Goal: Task Accomplishment & Management: Complete application form

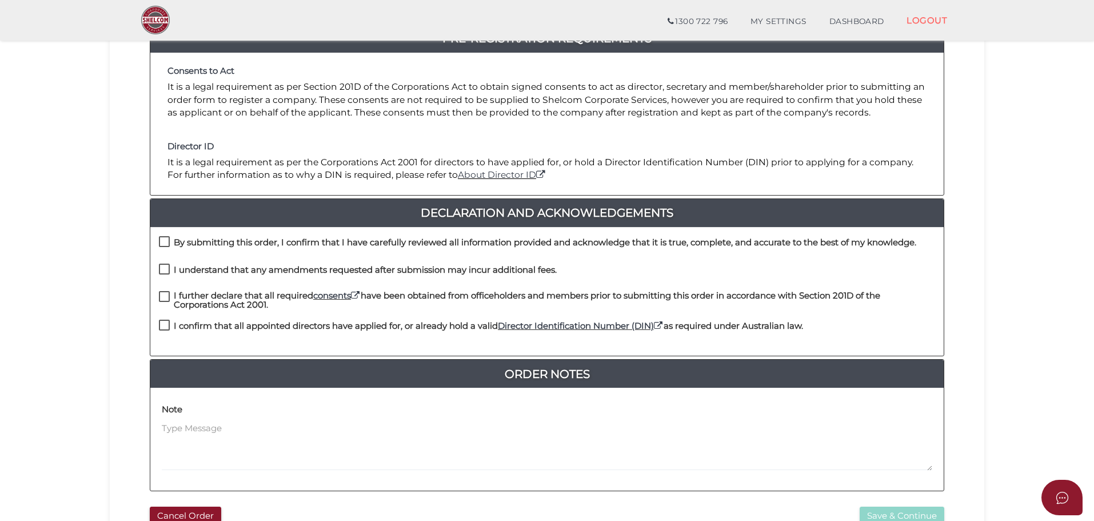
scroll to position [229, 0]
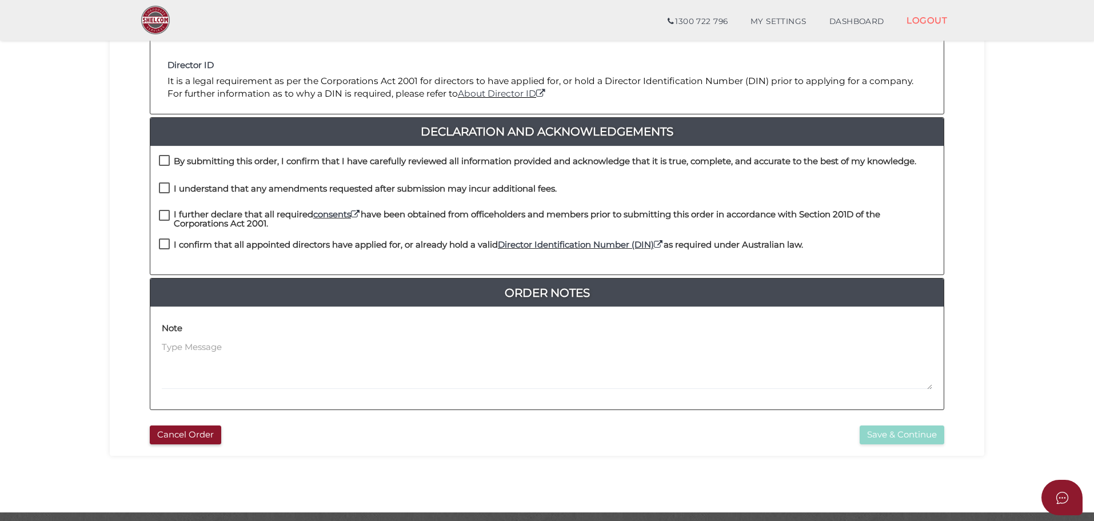
click at [121, 110] on div "Pre-Registration Requirements Consents to Act It is a legal requirement as per …" at bounding box center [546, 171] width 857 height 497
click at [158, 163] on div "By submitting this order, I confirm that I have carefully reviewed all informat…" at bounding box center [546, 168] width 793 height 27
click at [162, 153] on div "By submitting this order, I confirm that I have carefully reviewed all informat…" at bounding box center [546, 210] width 793 height 129
click at [162, 166] on label "By submitting this order, I confirm that I have carefully reviewed all informat…" at bounding box center [537, 164] width 757 height 14
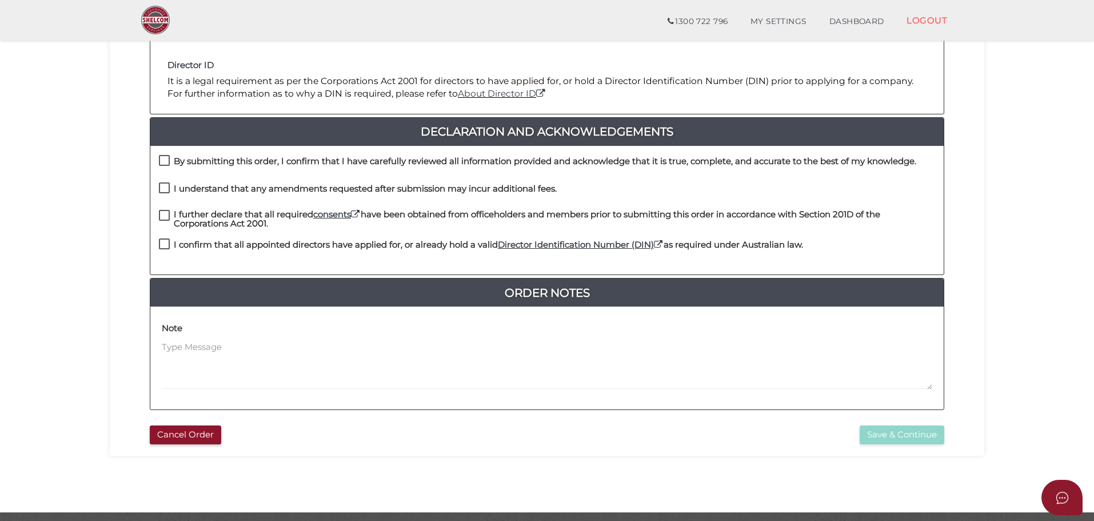
checkbox input "true"
click at [165, 191] on label "I understand that any amendments requested after submission may incur additiona…" at bounding box center [358, 191] width 398 height 14
checkbox input "true"
click at [160, 223] on label "I further declare that all required consents have been obtained from officehold…" at bounding box center [547, 217] width 776 height 14
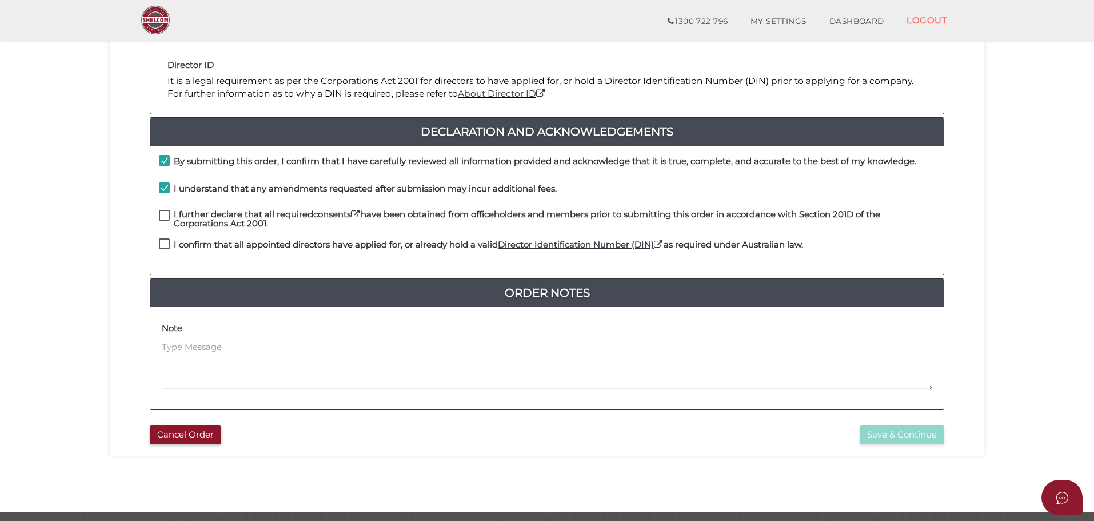
checkbox input "true"
click at [161, 241] on label "I confirm that all appointed directors have applied for, or already hold a vali…" at bounding box center [481, 247] width 644 height 14
checkbox input "true"
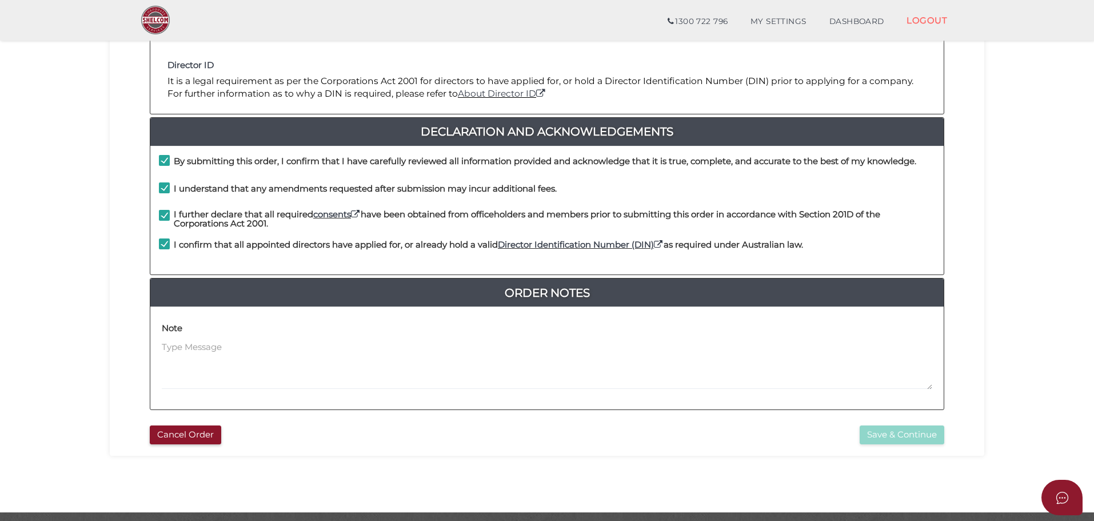
click at [99, 218] on section "Company Registration ccb8d1b4dc9a23b251184e7c4ee64898 1 REGISTRATION REQUIREMEN…" at bounding box center [547, 157] width 1094 height 710
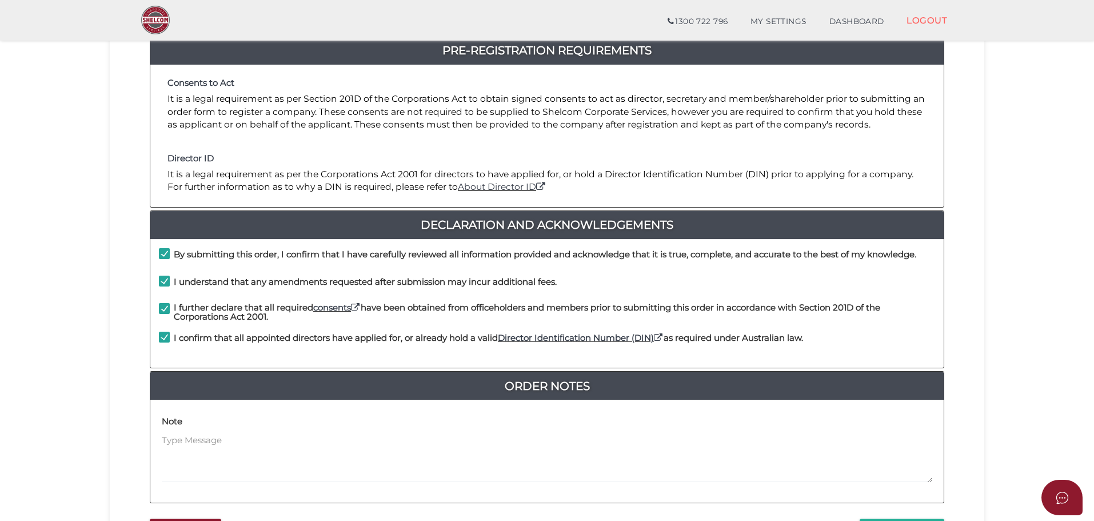
scroll to position [264, 0]
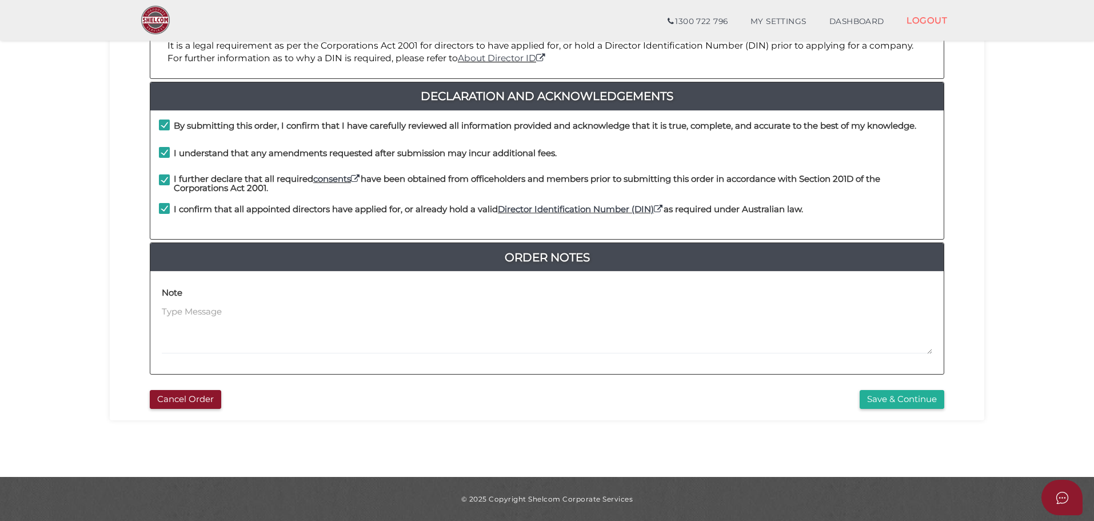
click at [984, 245] on section "Company Registration ccb8d1b4dc9a23b251184e7c4ee64898 1 REGISTRATION REQUIREMEN…" at bounding box center [547, 121] width 1094 height 710
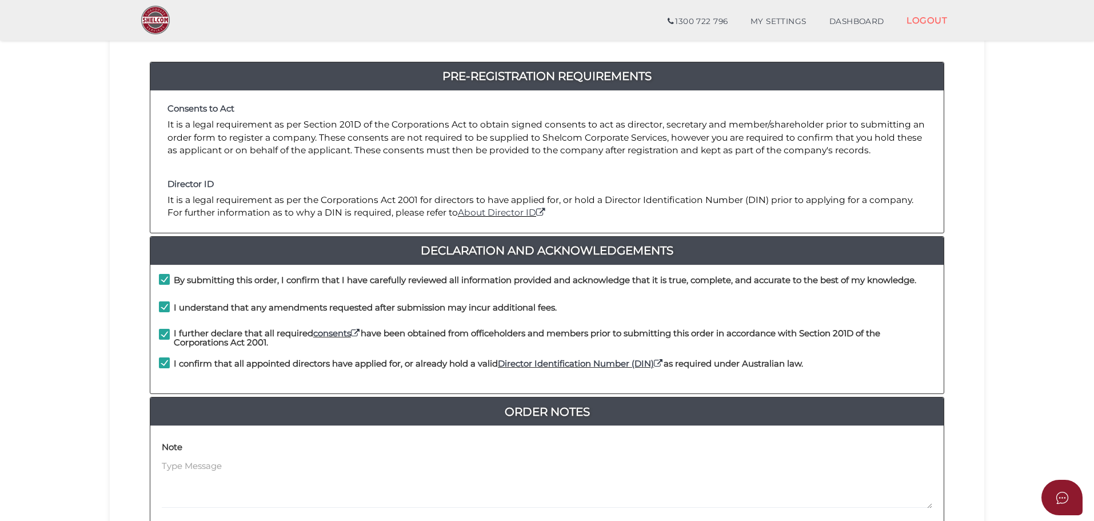
scroll to position [229, 0]
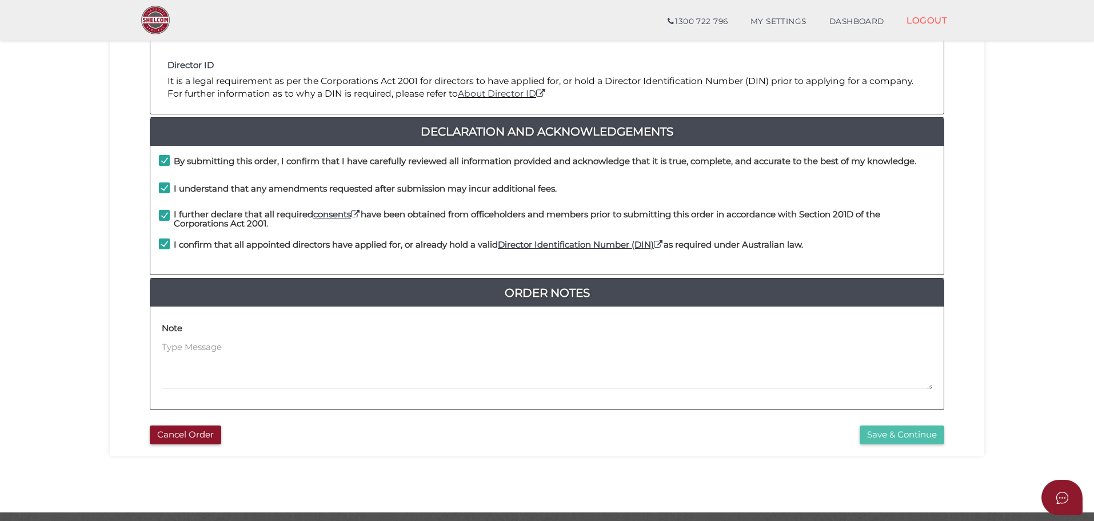
click at [905, 433] on button "Save & Continue" at bounding box center [901, 434] width 85 height 19
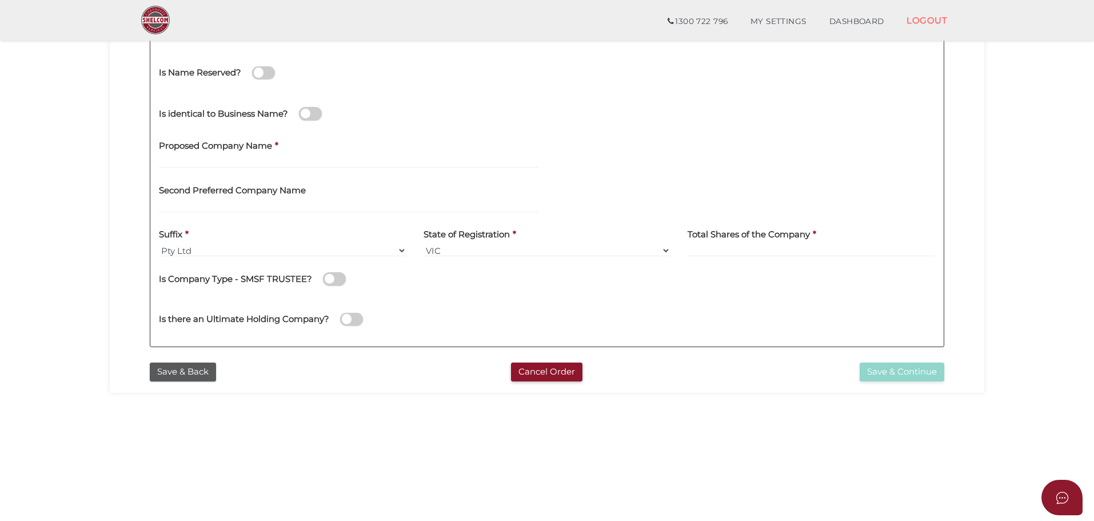
scroll to position [229, 0]
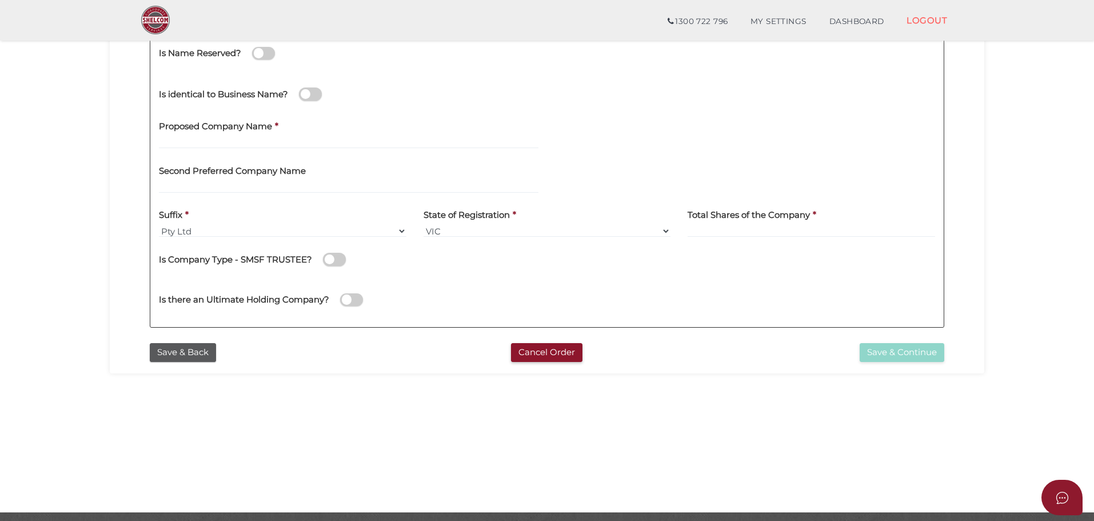
click at [214, 129] on h4 "Proposed Company Name" at bounding box center [215, 127] width 113 height 10
click at [214, 142] on input "text" at bounding box center [348, 142] width 379 height 13
click at [222, 185] on input "text" at bounding box center [348, 187] width 379 height 13
click at [208, 140] on input "text" at bounding box center [348, 142] width 379 height 13
type input "Totemu"
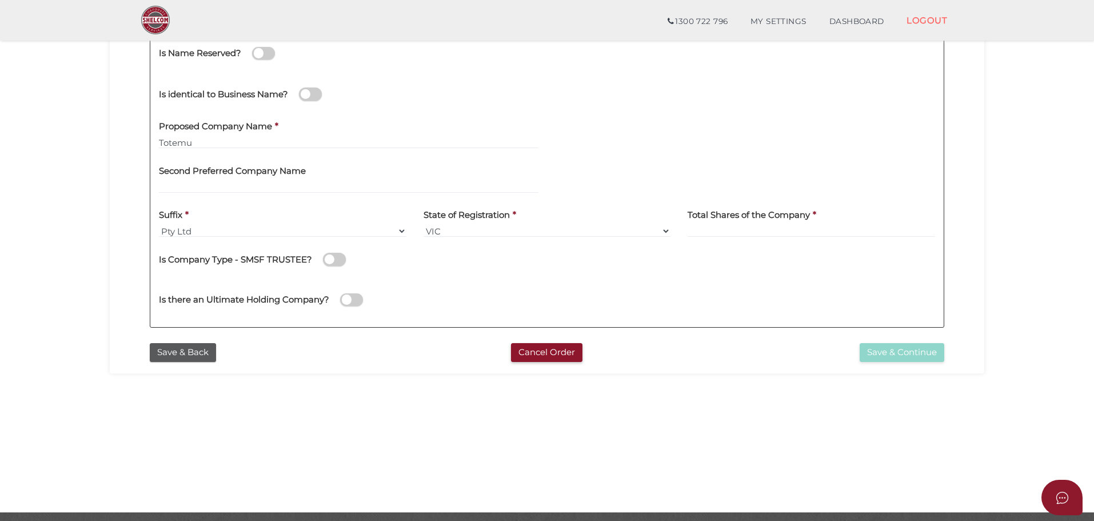
click at [78, 199] on section "Company Registration ccb8d1b4dc9a23b251184e7c4ee64898 1 REGISTRATION REQUIREMEN…" at bounding box center [547, 157] width 1094 height 710
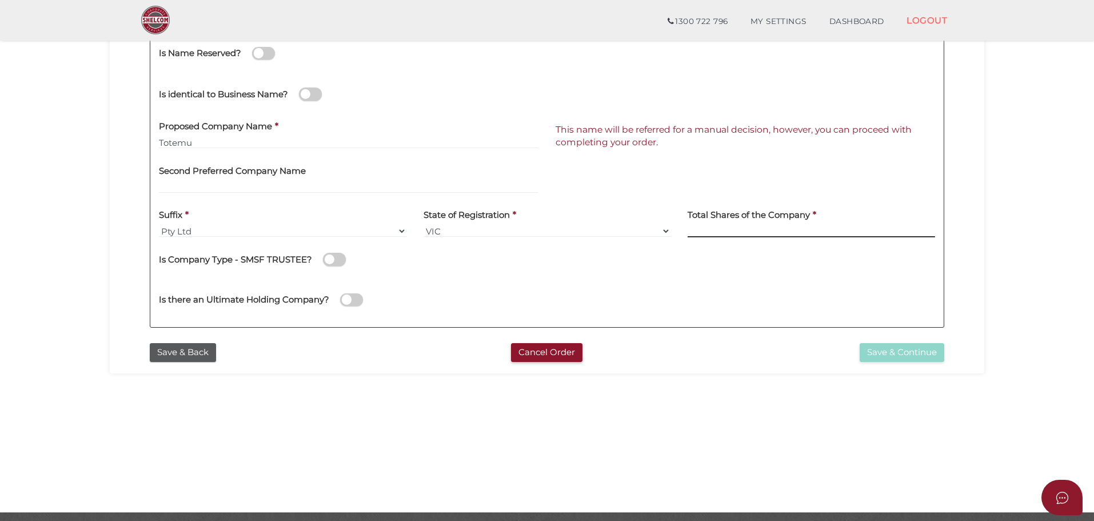
click at [754, 236] on input at bounding box center [810, 231] width 247 height 13
type input "16"
click at [119, 154] on div "Company Details 0f6e52f5f2eca68b2693963826271084 ccb8d1b4dc9a23b251184e7c4ee648…" at bounding box center [546, 130] width 857 height 414
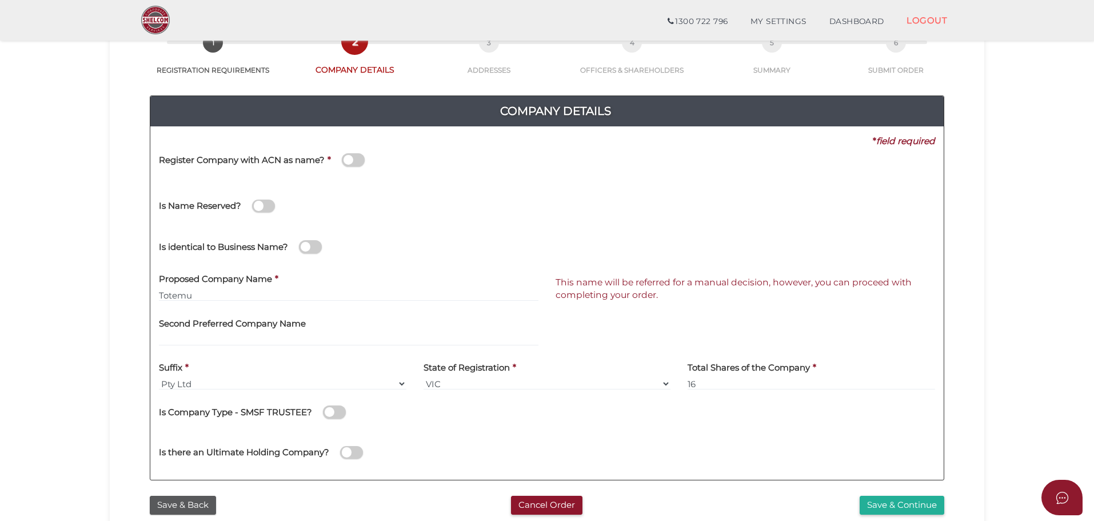
click at [83, 284] on section "Company Registration ccb8d1b4dc9a23b251184e7c4ee64898 1 REGISTRATION REQUIREMEN…" at bounding box center [547, 309] width 1094 height 710
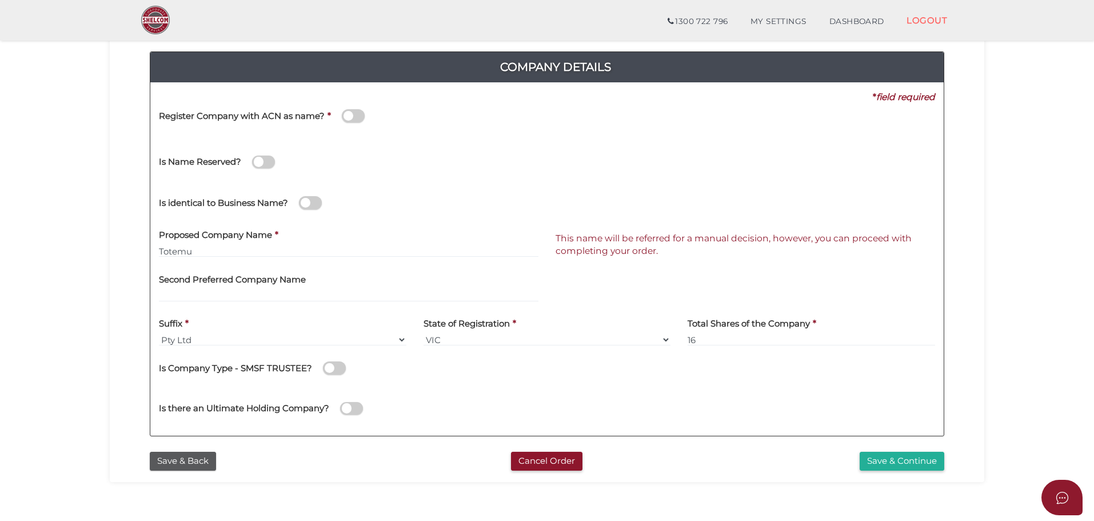
scroll to position [153, 0]
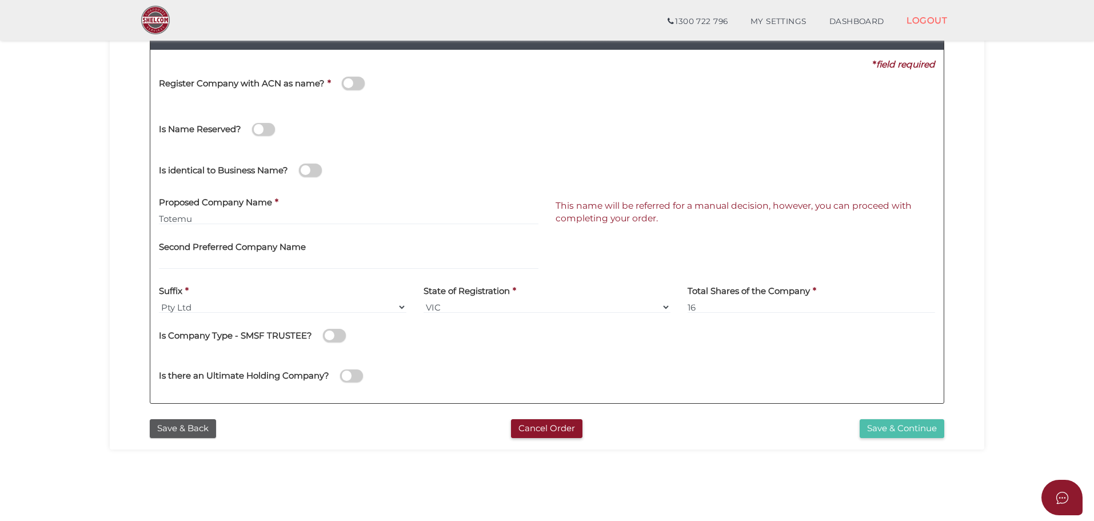
click at [907, 425] on button "Save & Continue" at bounding box center [901, 428] width 85 height 19
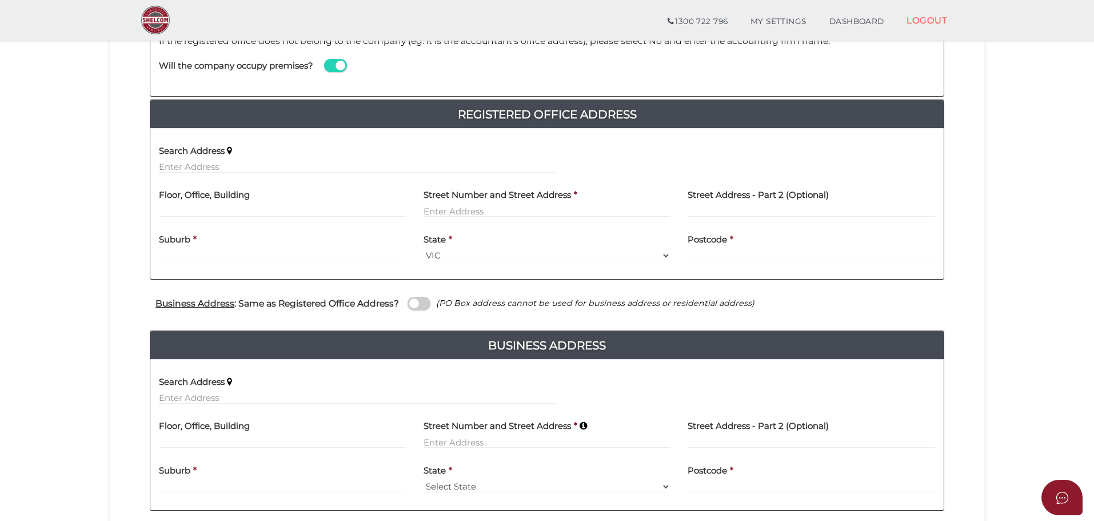
scroll to position [313, 0]
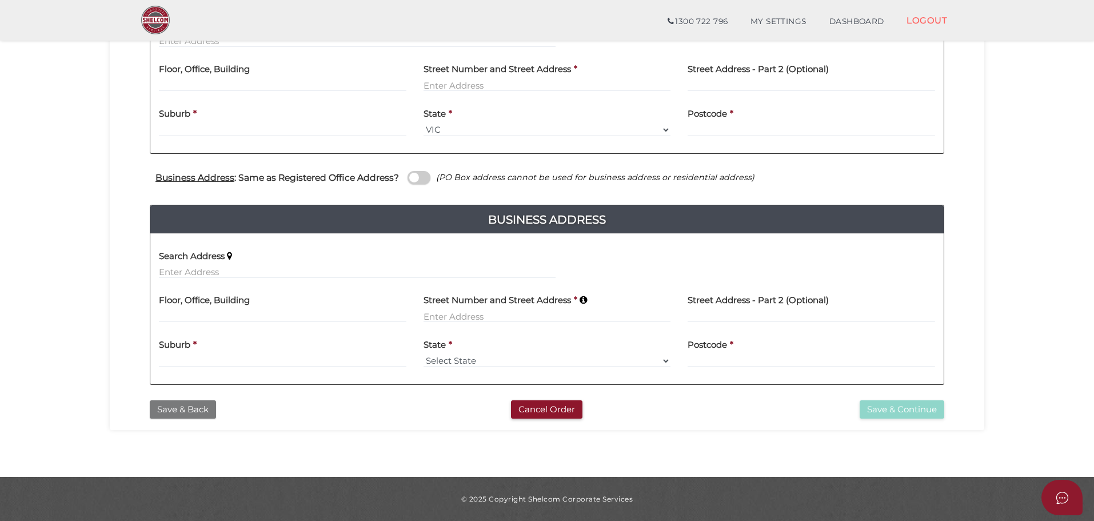
click at [197, 409] on button "Save & Back" at bounding box center [183, 409] width 66 height 19
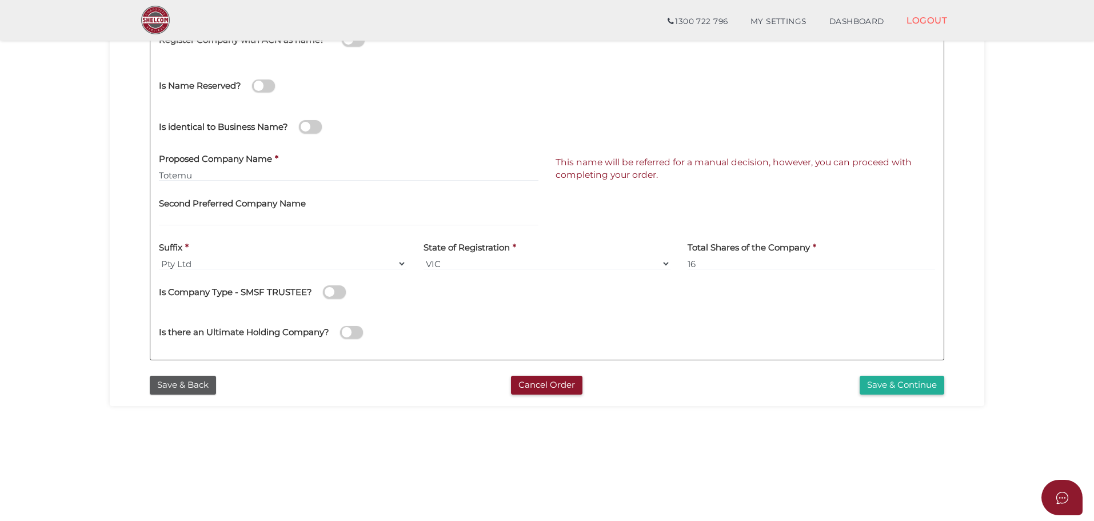
scroll to position [264, 0]
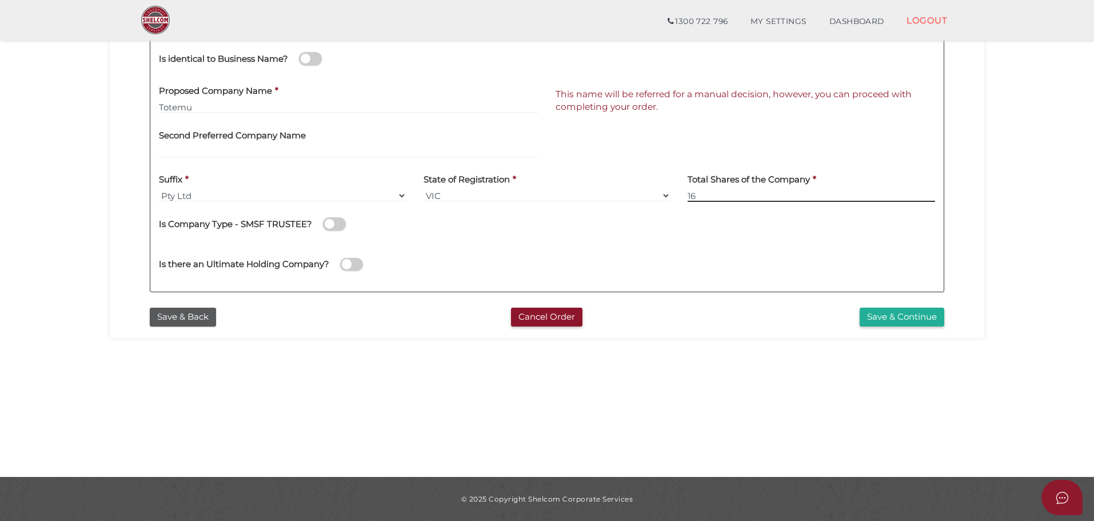
drag, startPoint x: 699, startPoint y: 195, endPoint x: 609, endPoint y: 194, distance: 90.3
click at [615, 195] on div "Suffix * Pty Ltd Pty Ltd Pty. Ltd. Pty Limited Proprietary Limited Proprietary …" at bounding box center [546, 188] width 793 height 45
type input "12"
click at [999, 192] on section "Company Registration ccb8d1b4dc9a23b251184e7c4ee64898 1 REGISTRATION REQUIREMEN…" at bounding box center [547, 121] width 1094 height 710
click at [875, 316] on button "Save & Continue" at bounding box center [901, 316] width 85 height 19
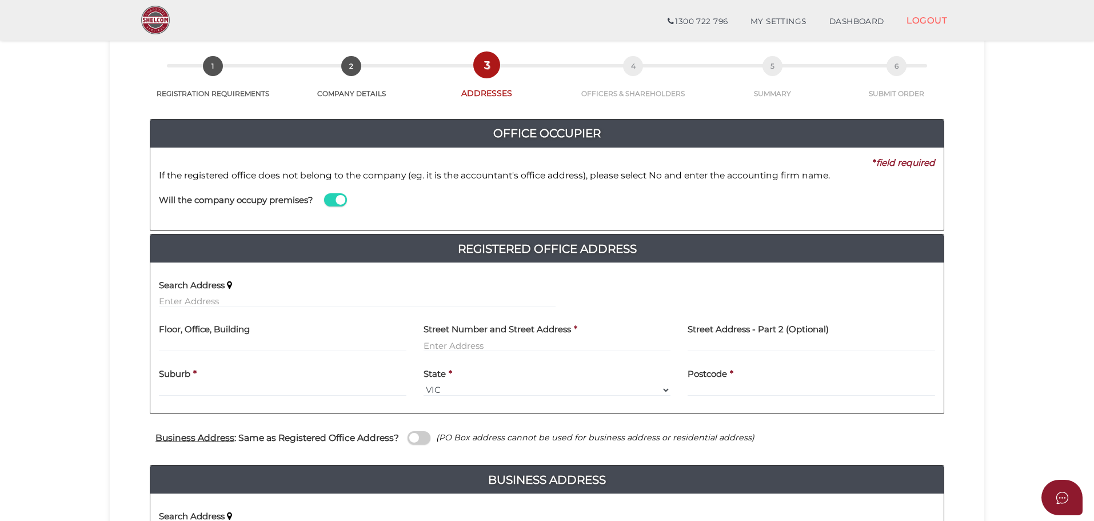
scroll to position [153, 0]
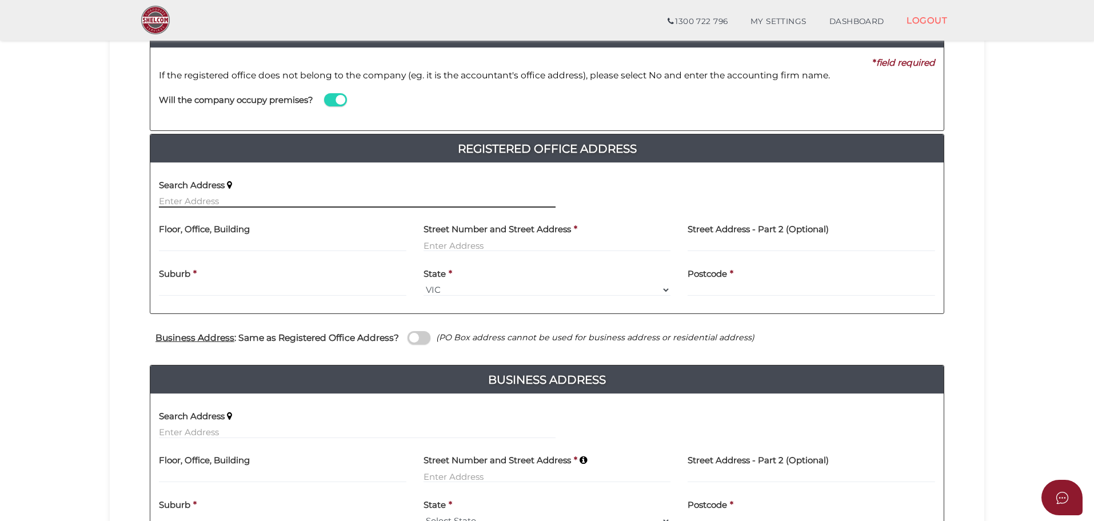
click at [201, 198] on input "text" at bounding box center [357, 201] width 397 height 13
click at [221, 197] on input "text" at bounding box center [357, 201] width 397 height 13
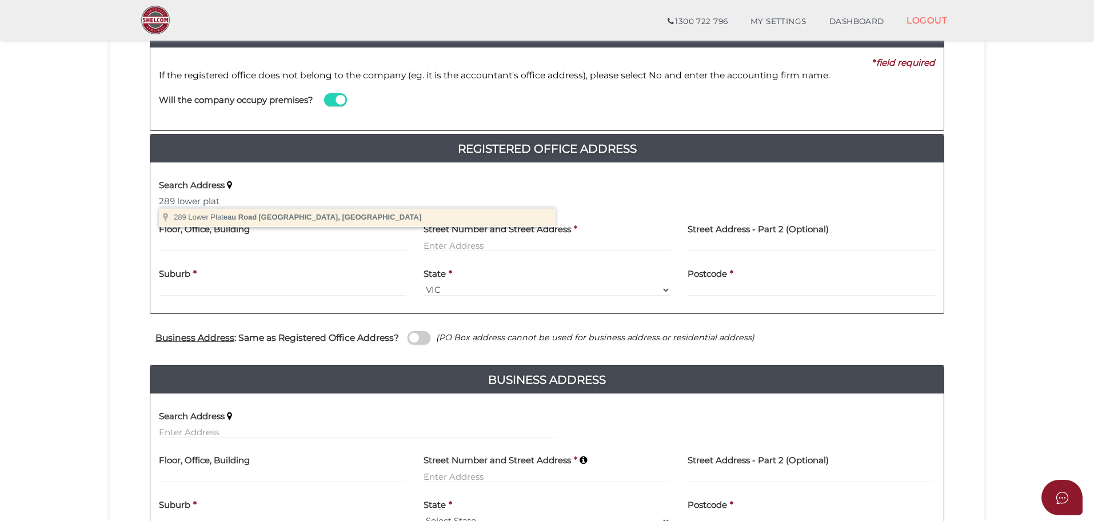
type input "289 Lower Plateau Road, Bilgola Plateau NSW, Australia"
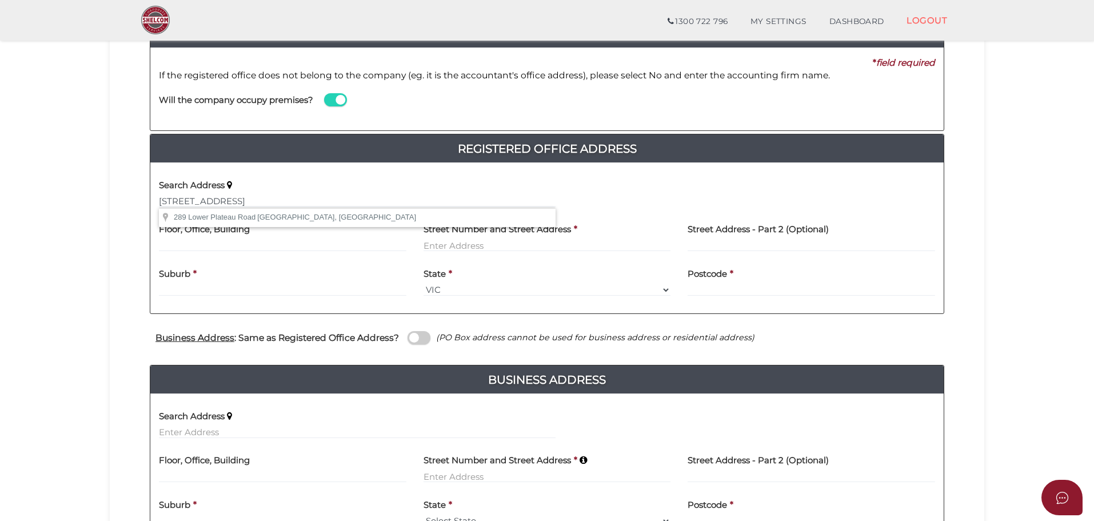
type input "289 Lower Plateau Road"
type input "Bilgola Plateau"
select select "[GEOGRAPHIC_DATA]"
type input "2107"
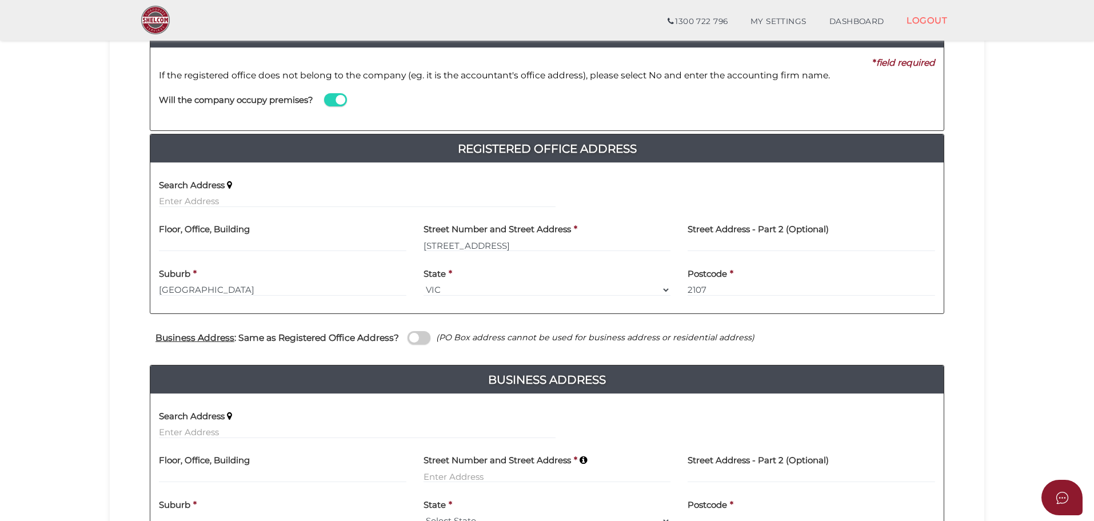
scroll to position [229, 0]
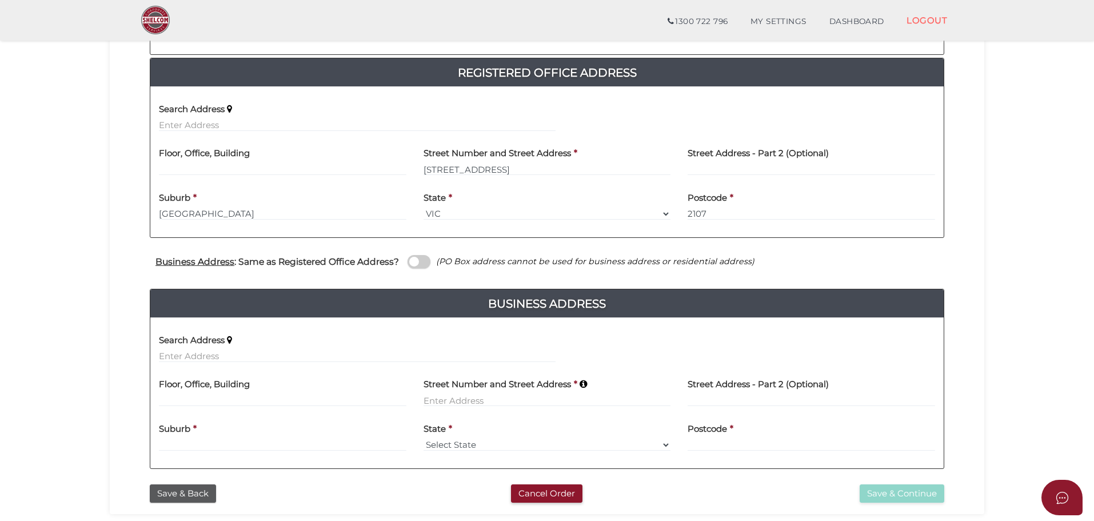
click at [418, 263] on span at bounding box center [418, 261] width 23 height 13
click at [0, 0] on input "checkbox" at bounding box center [0, 0] width 0 height 0
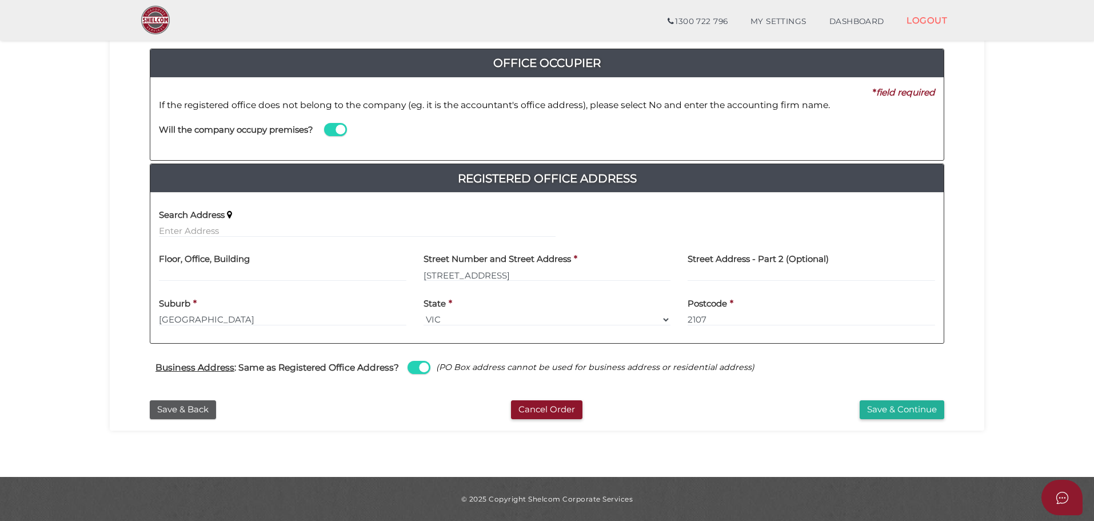
click at [37, 305] on section "Company Registration ccb8d1b4dc9a23b251184e7c4ee64898 1 REGISTRATION REQUIREMEN…" at bounding box center [547, 191] width 1094 height 569
click at [901, 411] on button "Save & Continue" at bounding box center [901, 409] width 85 height 19
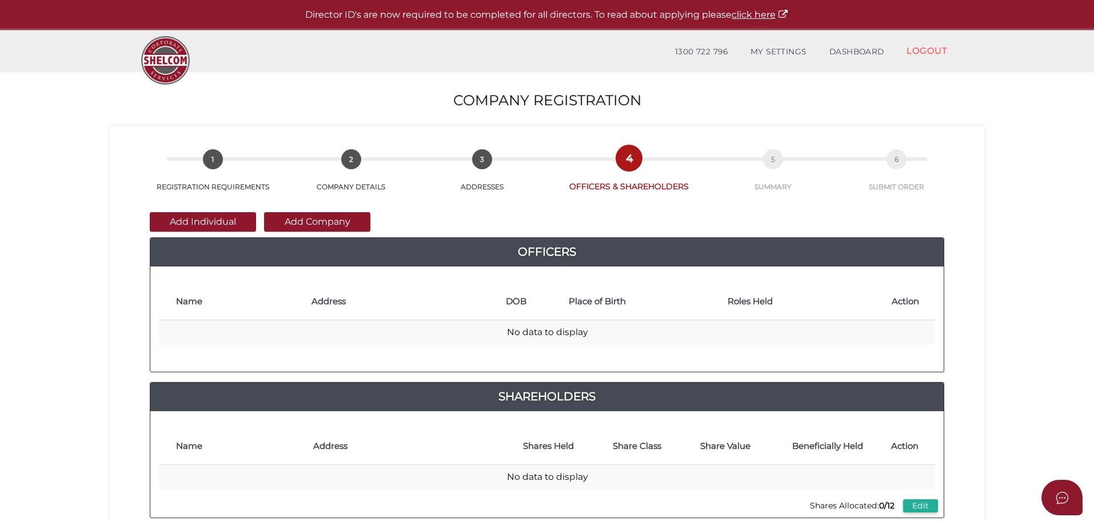
click at [185, 226] on button "Add Individual" at bounding box center [203, 221] width 106 height 19
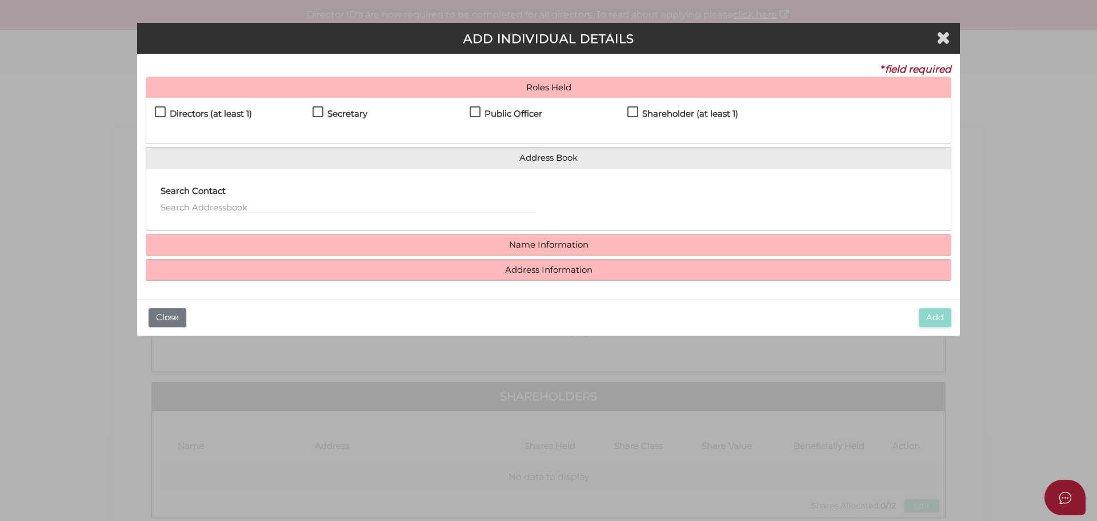
click at [161, 115] on label "Directors (at least 1)" at bounding box center [203, 116] width 97 height 14
checkbox input "true"
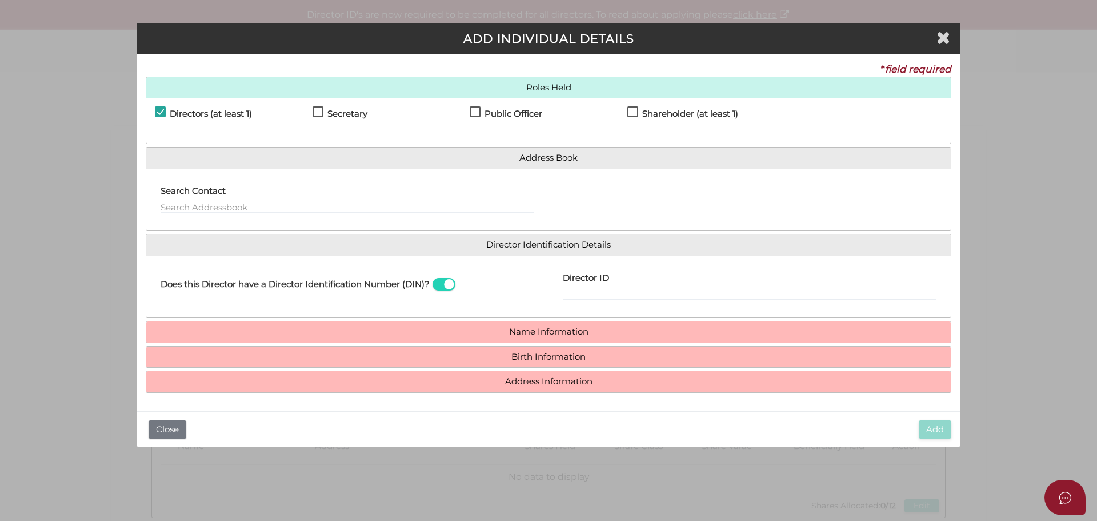
click at [319, 112] on label "Secretary" at bounding box center [340, 116] width 55 height 14
checkbox input "true"
drag, startPoint x: 638, startPoint y: 113, endPoint x: 610, endPoint y: 135, distance: 35.8
click at [638, 114] on label "Shareholder (at least 1)" at bounding box center [682, 116] width 111 height 14
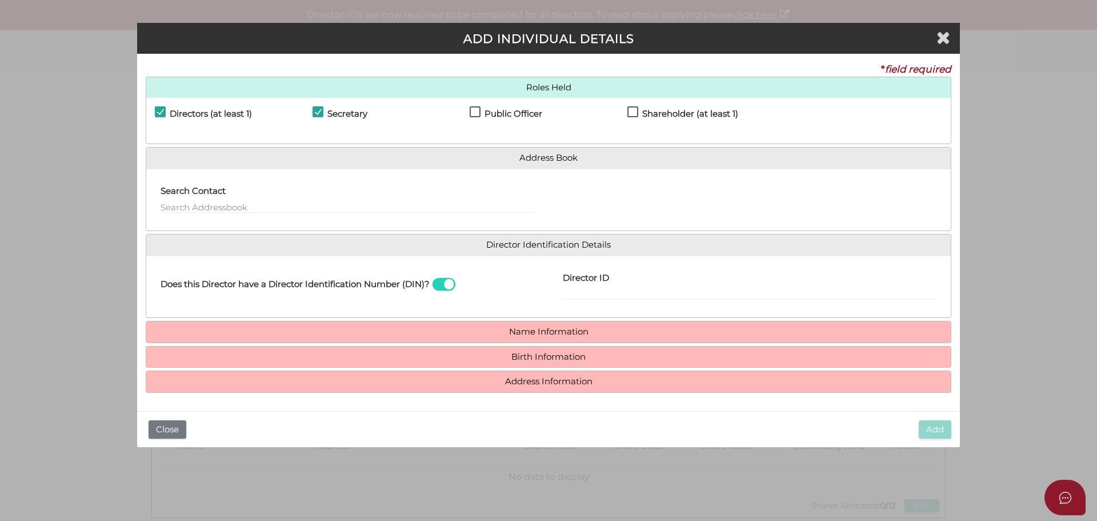
checkbox input "true"
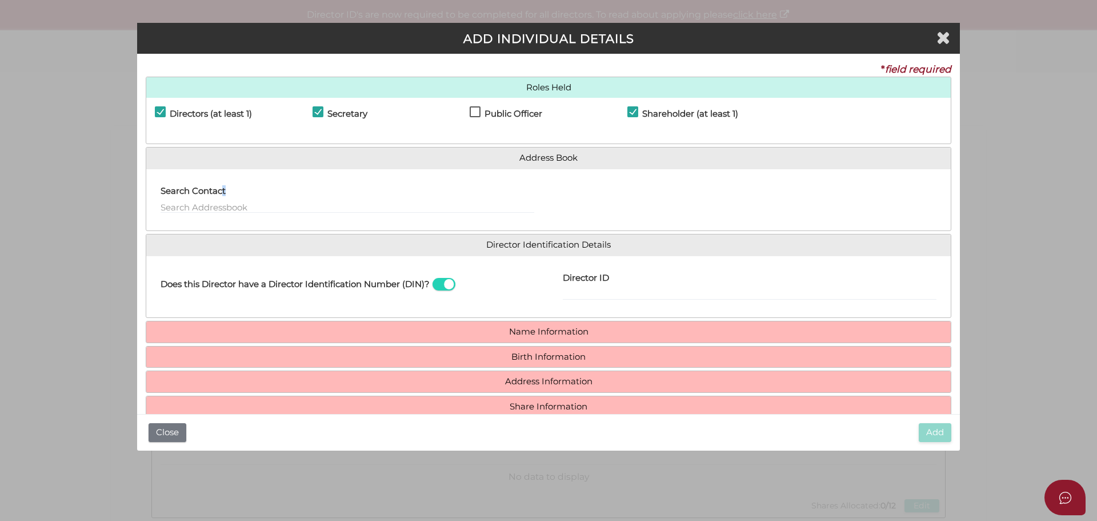
click at [225, 200] on label "Search Contact" at bounding box center [193, 189] width 65 height 23
click at [217, 207] on input "text" at bounding box center [348, 207] width 374 height 13
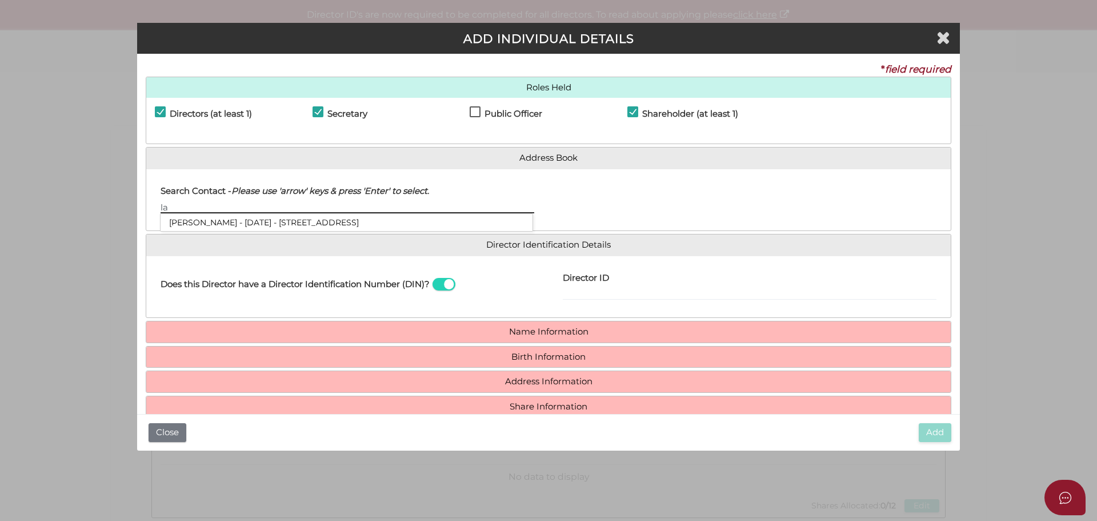
type input "l"
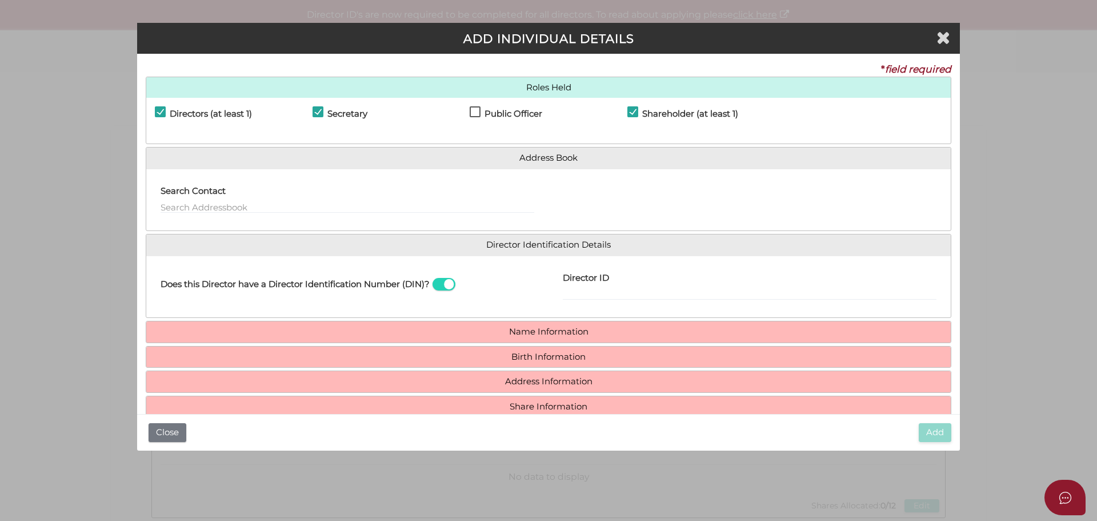
click at [690, 199] on div at bounding box center [750, 200] width 402 height 45
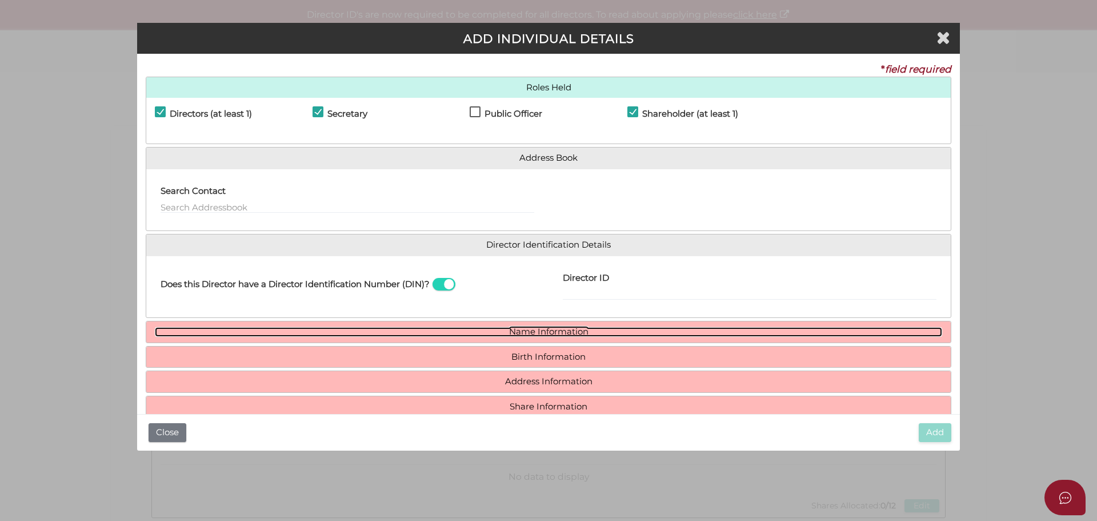
click at [554, 329] on link "Name Information" at bounding box center [548, 332] width 787 height 10
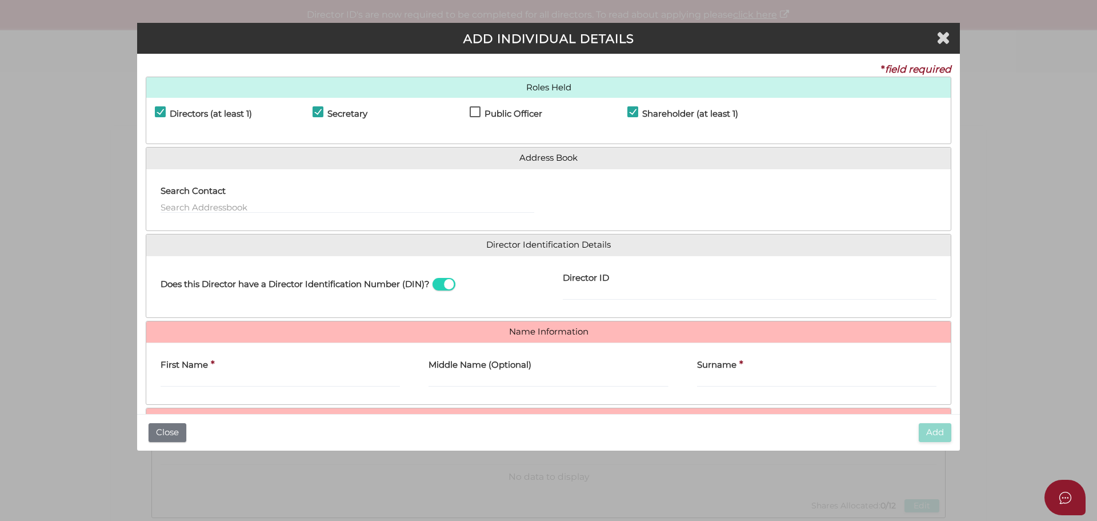
click at [639, 269] on div "Director ID" at bounding box center [750, 283] width 374 height 36
drag, startPoint x: 626, startPoint y: 291, endPoint x: 643, endPoint y: 297, distance: 17.9
click at [625, 293] on input "Director ID" at bounding box center [750, 293] width 374 height 13
click at [649, 294] on input "Director ID" at bounding box center [750, 293] width 374 height 13
paste input "036 44997 85166"
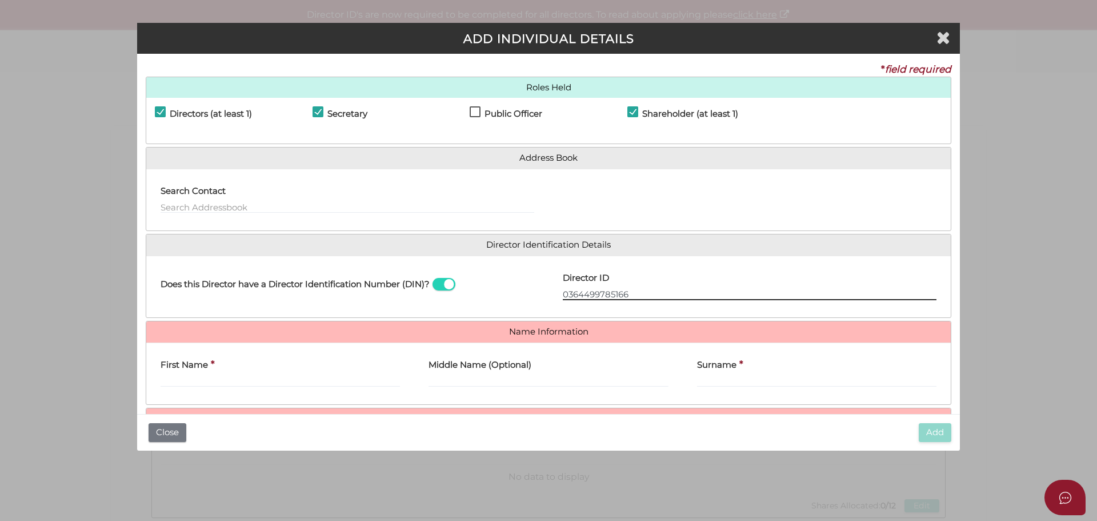
click at [670, 293] on input "0364499785166" at bounding box center [750, 293] width 374 height 13
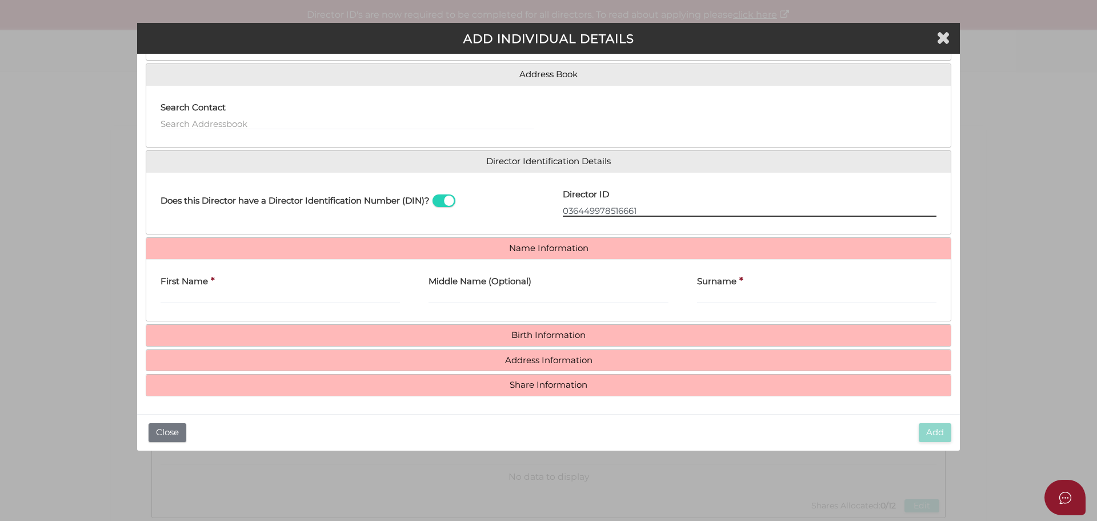
scroll to position [84, 0]
type input "036449978516661"
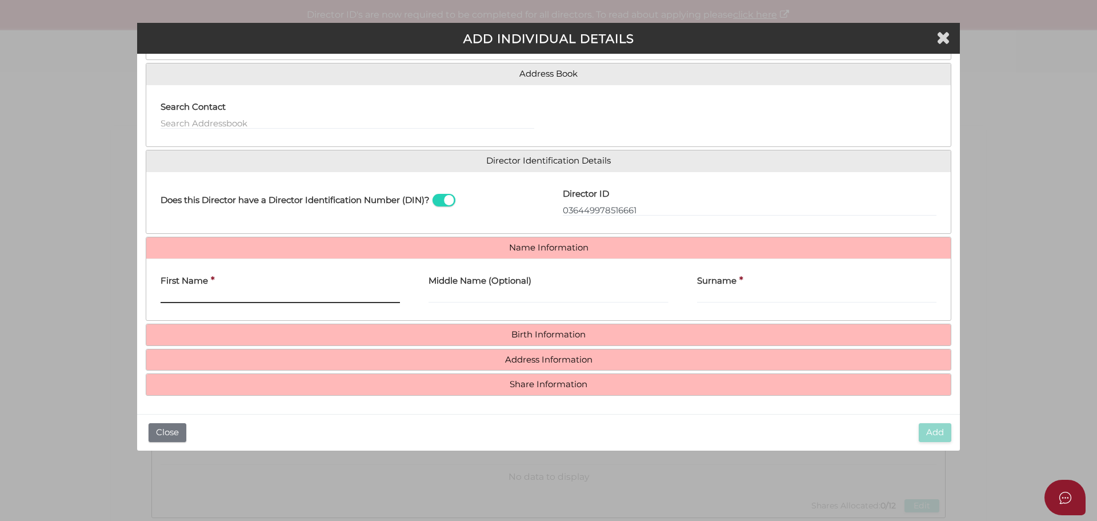
click at [222, 301] on input "First Name" at bounding box center [280, 296] width 239 height 13
type input "Laura"
type input "Joanne"
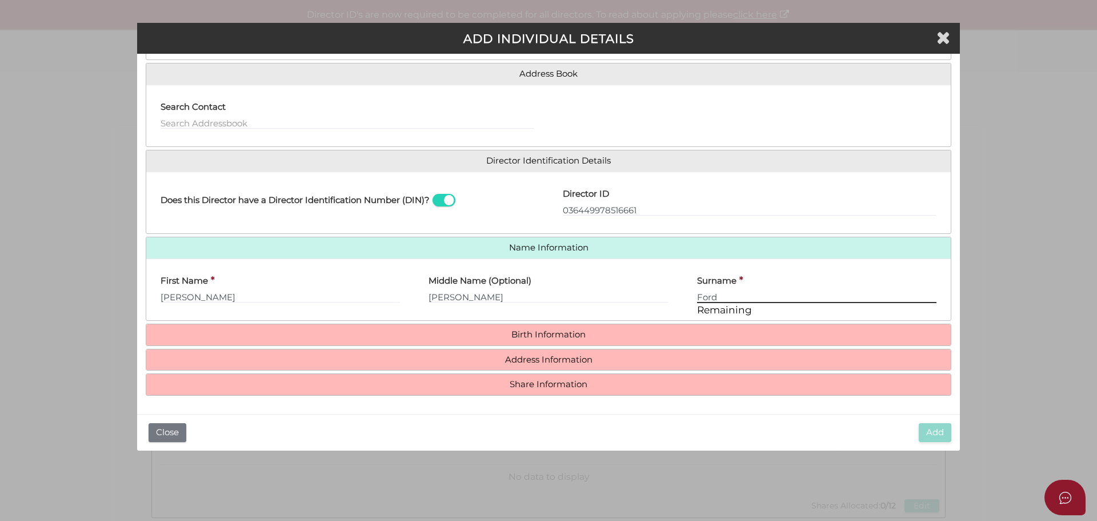
type input "Ford"
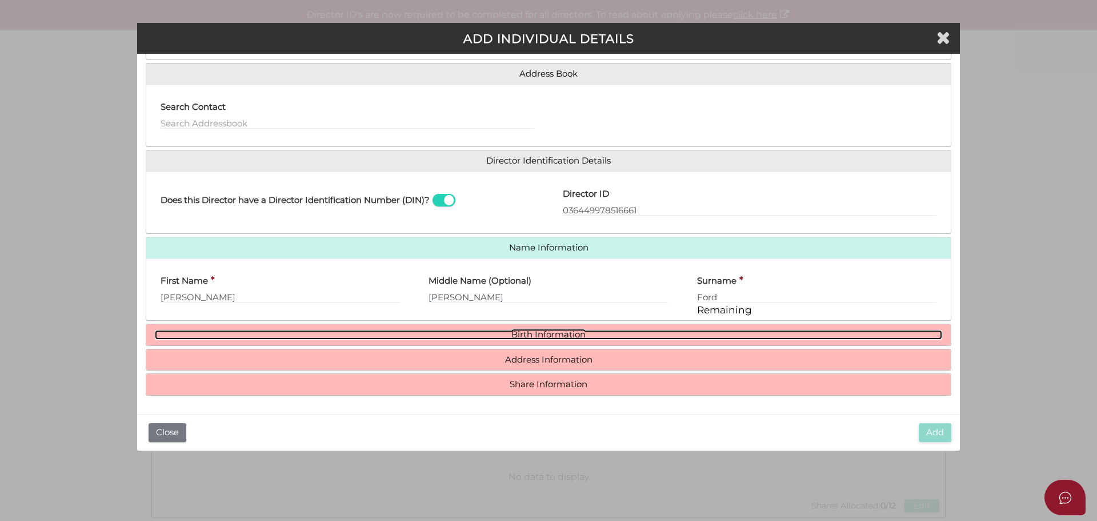
click at [573, 330] on link "Birth Information" at bounding box center [548, 335] width 787 height 10
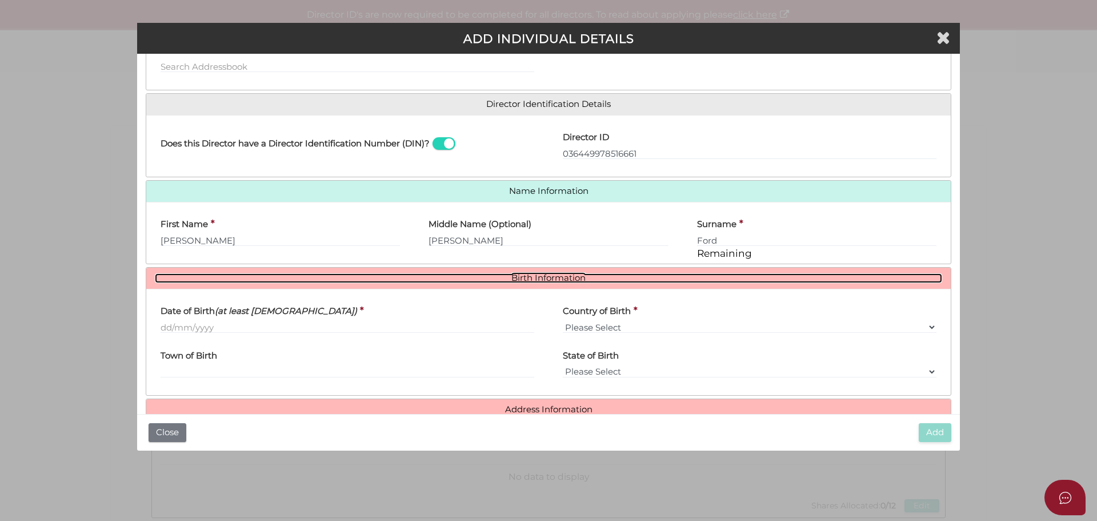
scroll to position [190, 0]
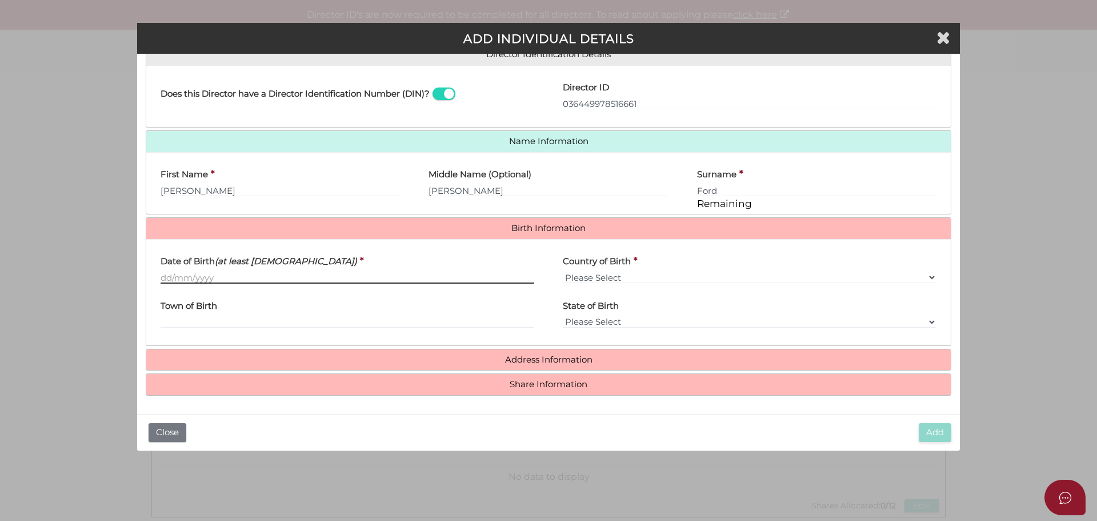
click at [170, 275] on input "Date of Birth (at least 18 years old)" at bounding box center [348, 277] width 374 height 13
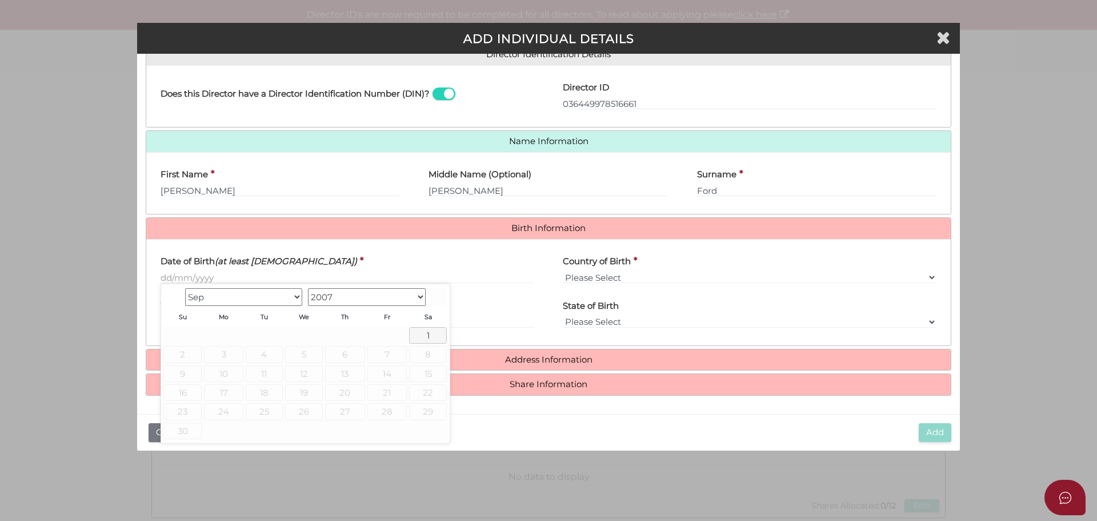
drag, startPoint x: 146, startPoint y: 275, endPoint x: 159, endPoint y: 270, distance: 14.5
click at [147, 275] on div "Birth Information Date of Birth (at least 18 years old) * Country of Birth * Pl…" at bounding box center [549, 281] width 806 height 129
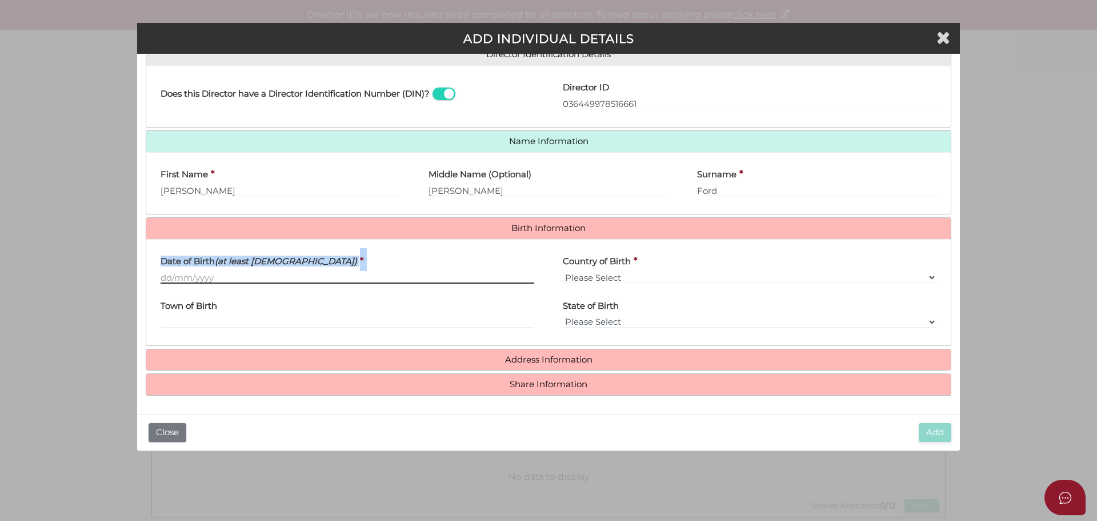
click at [170, 278] on input "Date of Birth (at least 18 years old)" at bounding box center [348, 277] width 374 height 13
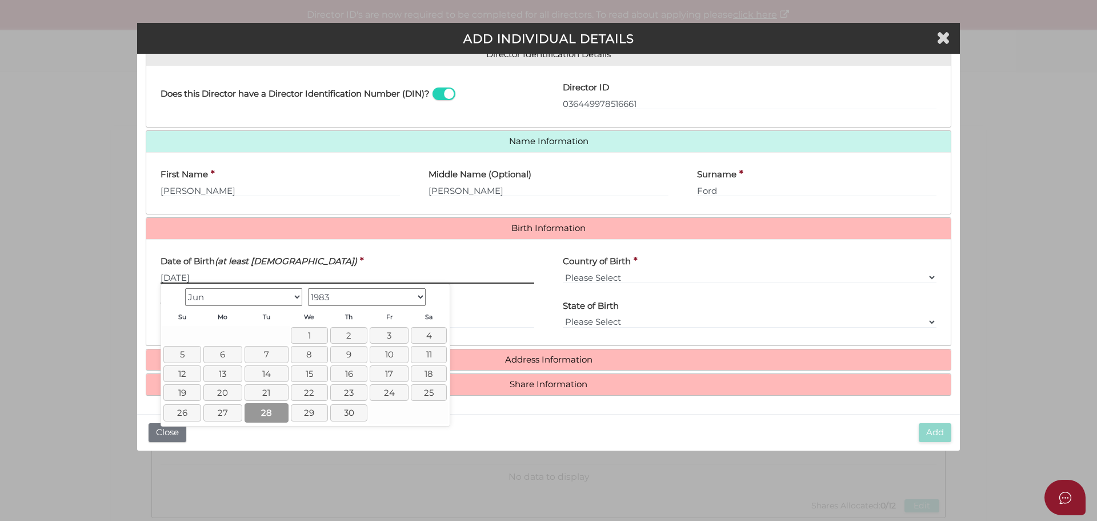
type input "28/06/1983"
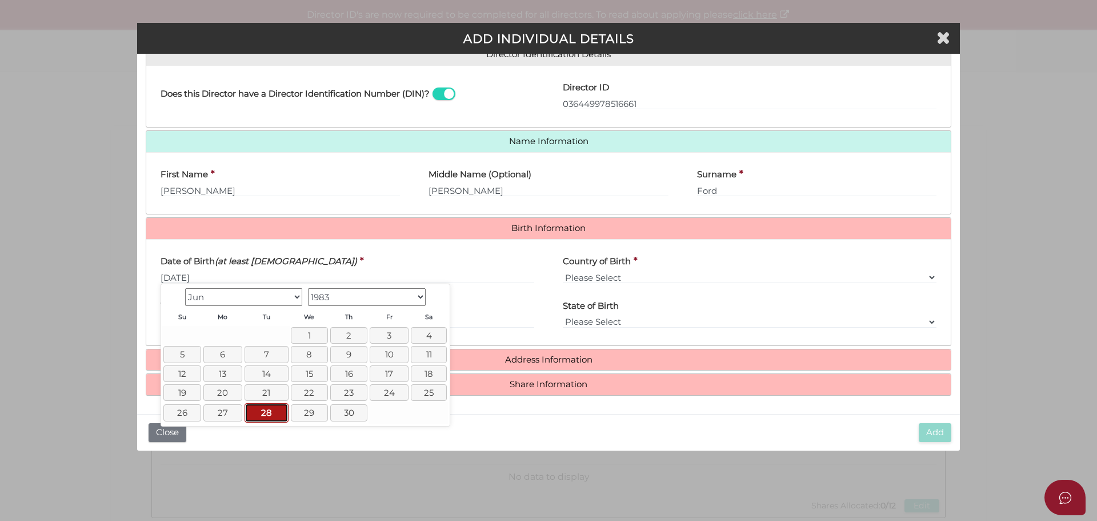
click at [267, 418] on link "28" at bounding box center [267, 412] width 44 height 19
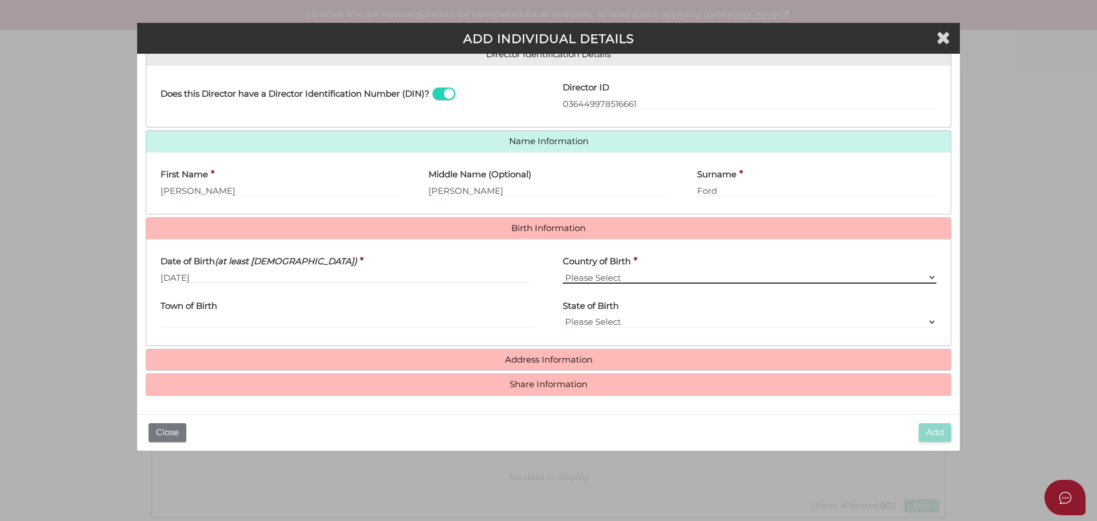
click at [605, 281] on select "Please Select v Australia Afghanistan Albania Algeria American Samoa Andorra An…" at bounding box center [750, 277] width 374 height 13
select select "United Kingdom"
click at [563, 271] on select "Please Select v Australia Afghanistan Albania Algeria American Samoa Andorra An…" at bounding box center [750, 277] width 374 height 13
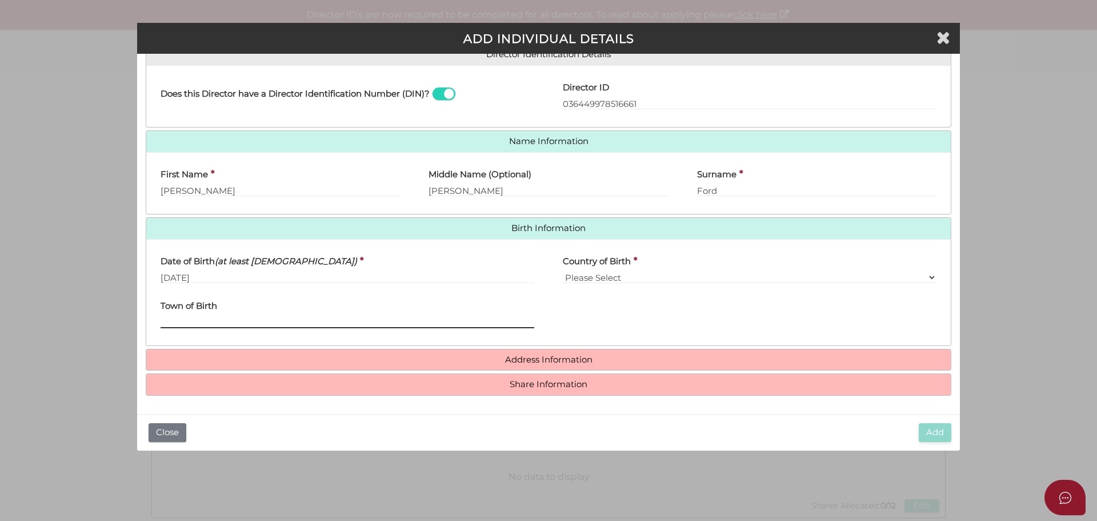
click at [214, 319] on input "Town of Birth" at bounding box center [348, 321] width 374 height 13
type input "Bristol"
click at [544, 367] on h4 "Address Information" at bounding box center [548, 359] width 805 height 21
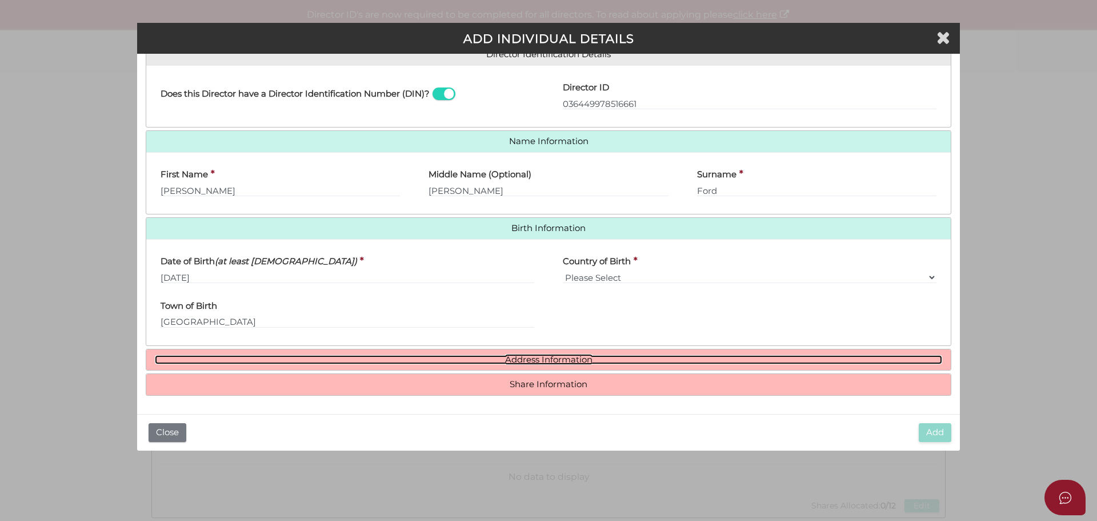
click at [543, 362] on link "Address Information" at bounding box center [548, 360] width 787 height 10
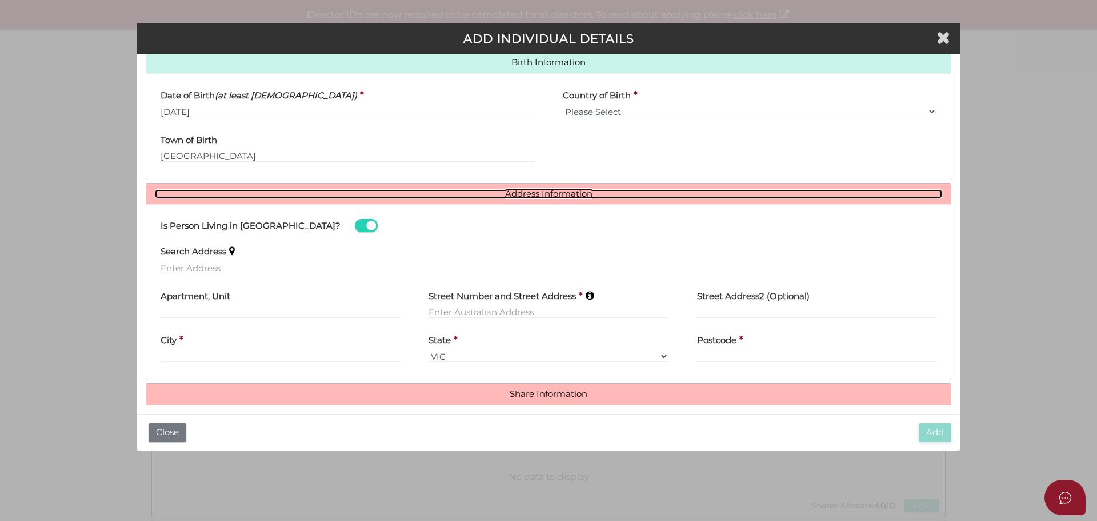
scroll to position [366, 0]
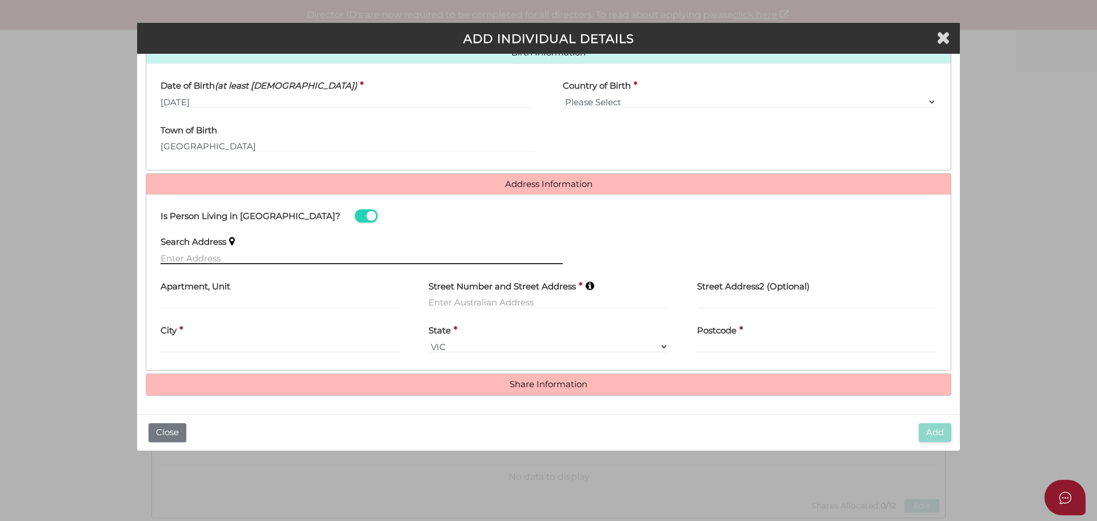
click at [214, 261] on input "text" at bounding box center [362, 257] width 402 height 13
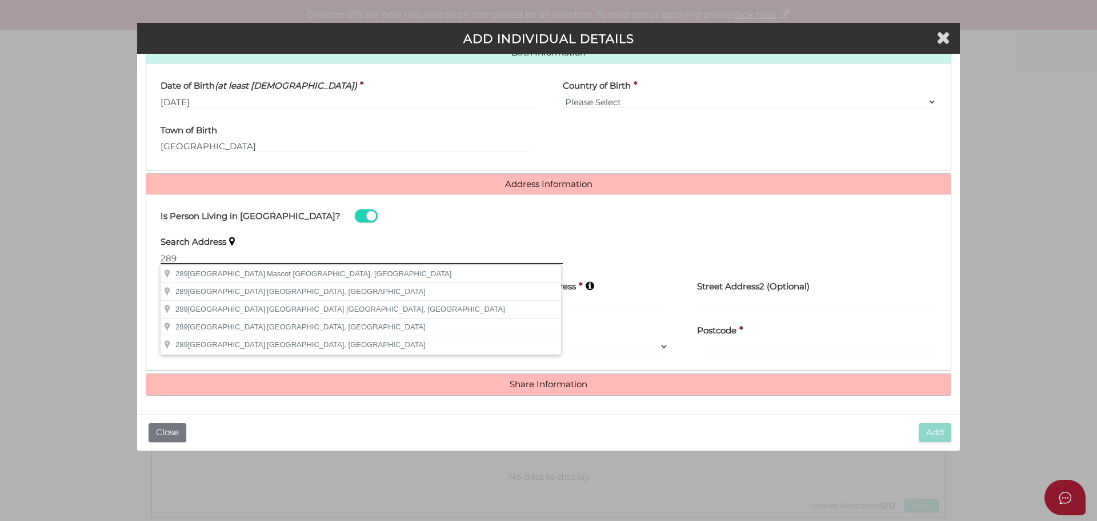
drag, startPoint x: 205, startPoint y: 261, endPoint x: 207, endPoint y: 232, distance: 29.2
click at [205, 261] on input "289" at bounding box center [362, 257] width 402 height 13
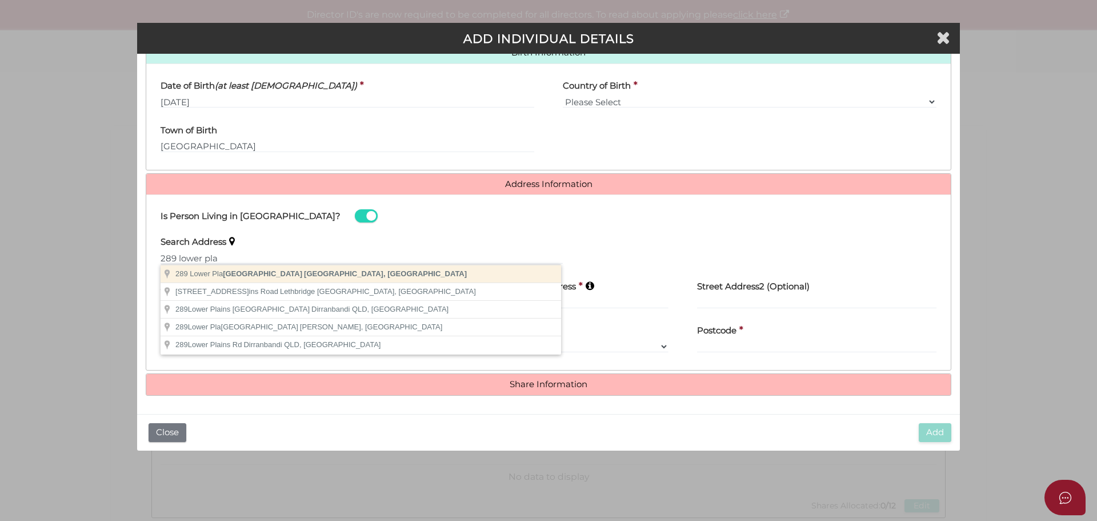
type input "289 Lower Plateau Road, Bilgola Plateau NSW, Australia"
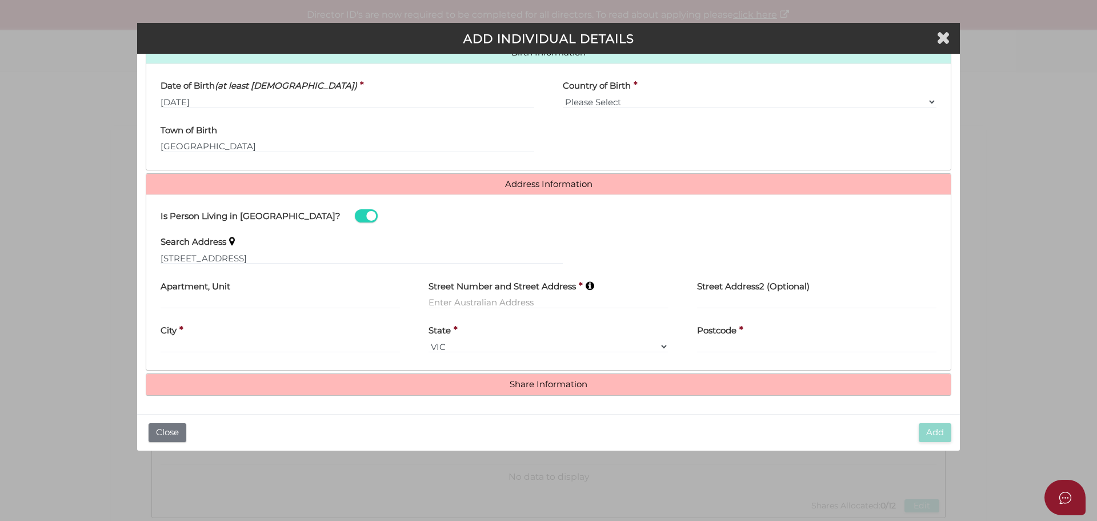
type input "289 Lower Plateau Road"
type input "Bilgola Plateau"
select select "[GEOGRAPHIC_DATA]"
type input "2107"
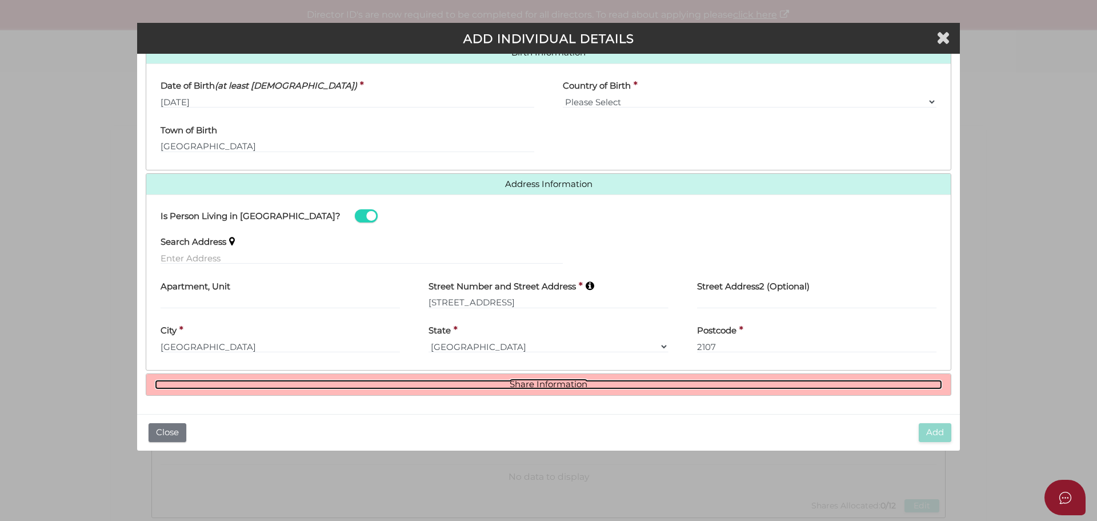
click at [536, 382] on link "Share Information" at bounding box center [548, 384] width 787 height 10
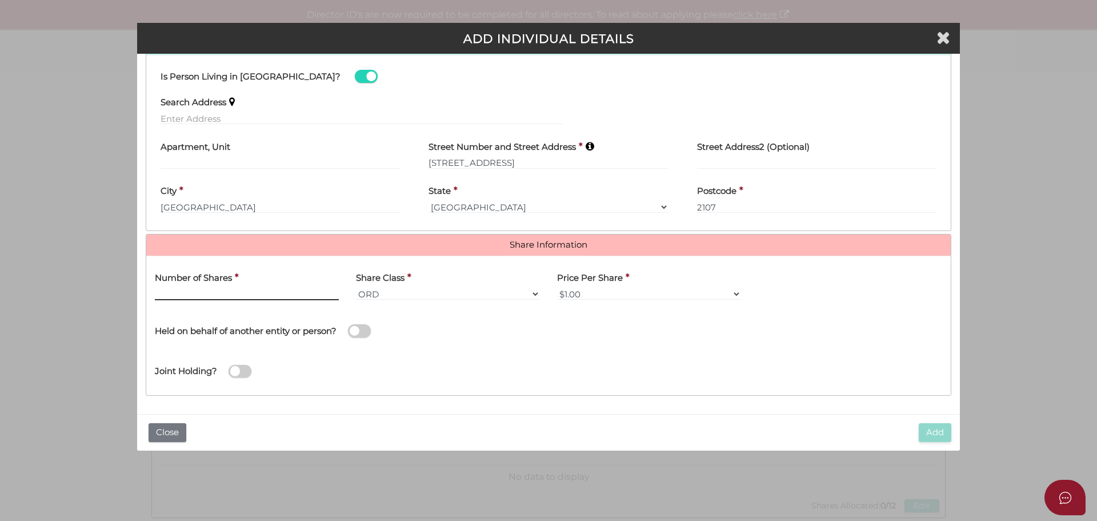
click at [221, 292] on input "text" at bounding box center [247, 293] width 184 height 13
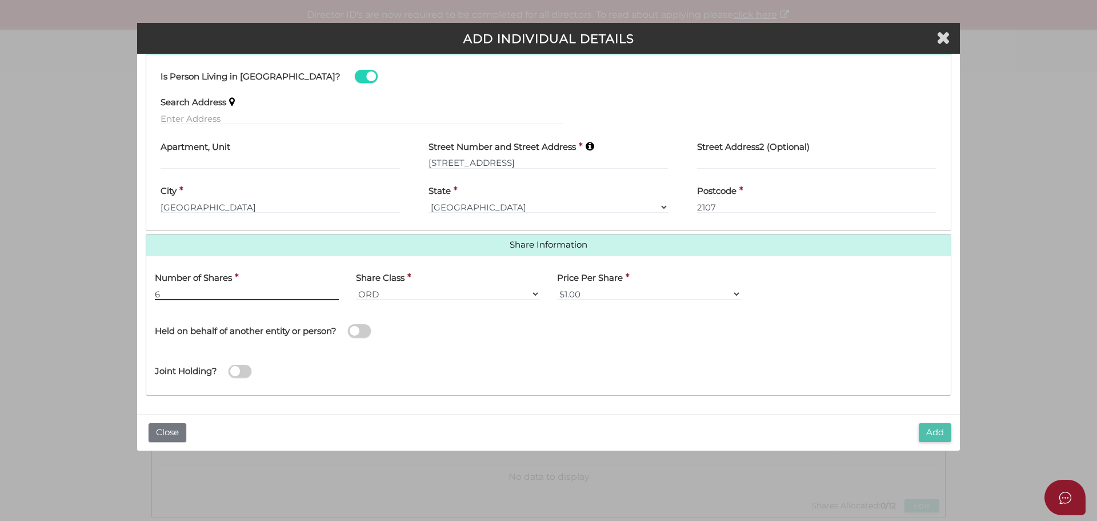
type input "6"
click at [930, 435] on button "Add" at bounding box center [935, 432] width 33 height 19
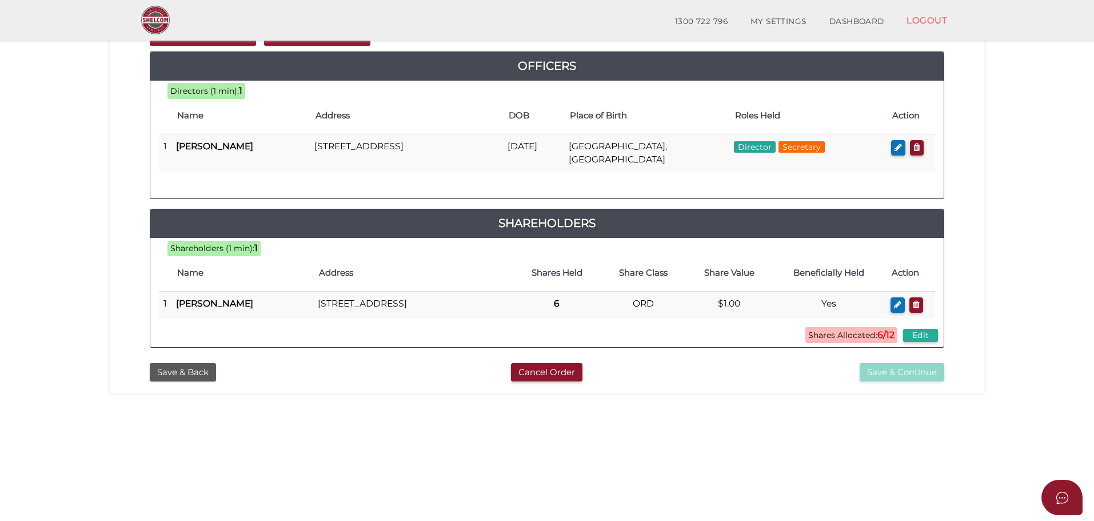
scroll to position [76, 0]
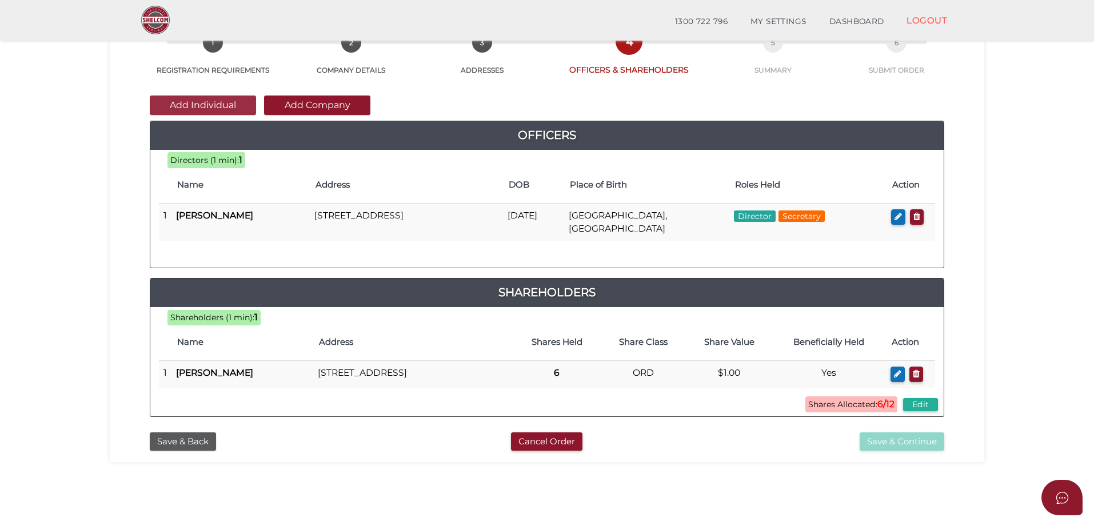
click at [196, 103] on button "Add Individual" at bounding box center [203, 104] width 106 height 19
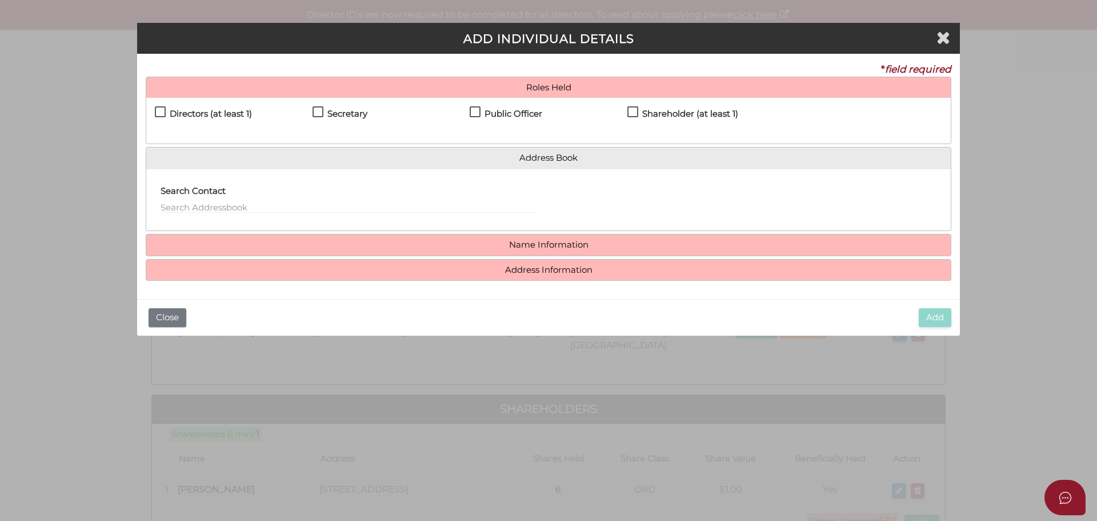
click at [171, 113] on h4 "Directors (at least 1)" at bounding box center [211, 114] width 82 height 10
checkbox input "true"
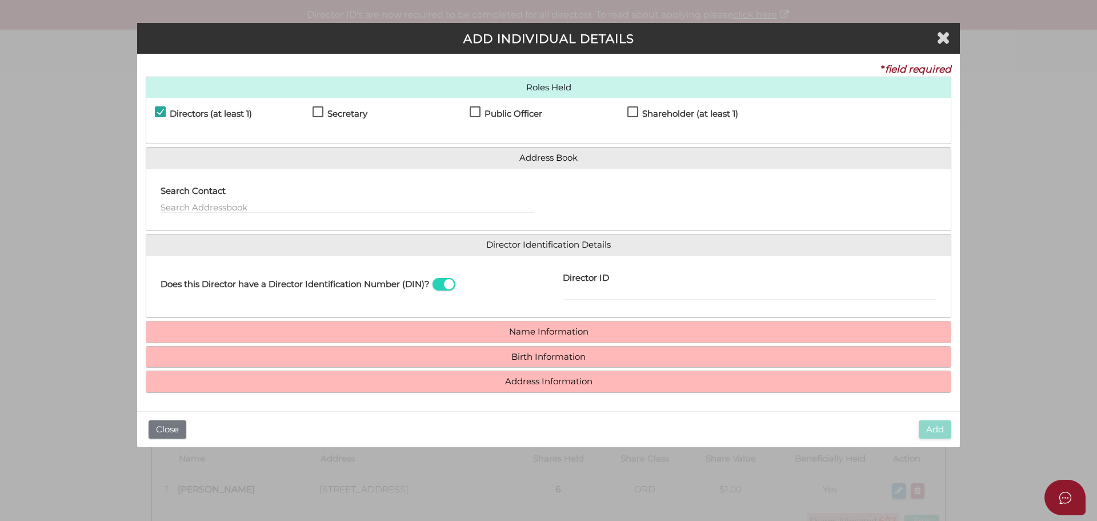
click at [635, 117] on label "Shareholder (at least 1)" at bounding box center [682, 116] width 111 height 14
checkbox input "true"
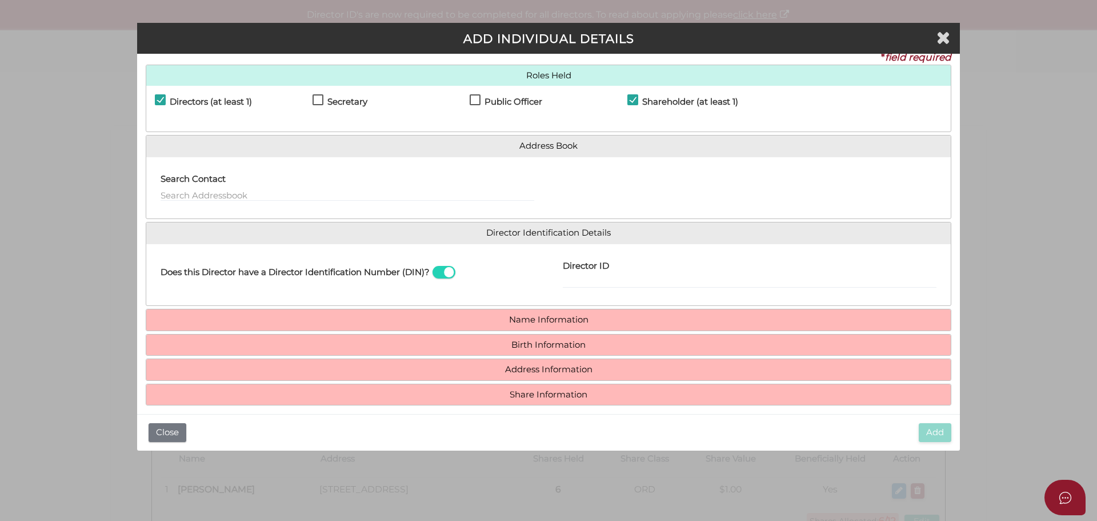
scroll to position [22, 0]
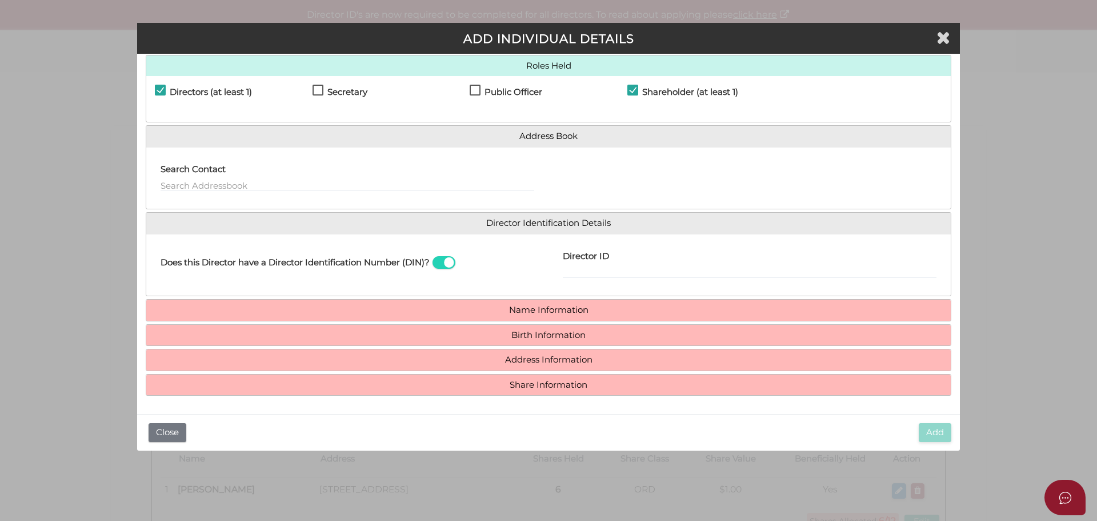
click at [629, 281] on div "Director ID Email Director About How To Apply for DIN" at bounding box center [750, 265] width 402 height 45
click at [679, 277] on input "Director ID" at bounding box center [750, 272] width 374 height 13
click at [605, 272] on input "Director ID" at bounding box center [750, 272] width 374 height 13
paste input "036 72856 56894"
click at [651, 269] on input "0367285656894" at bounding box center [750, 272] width 374 height 13
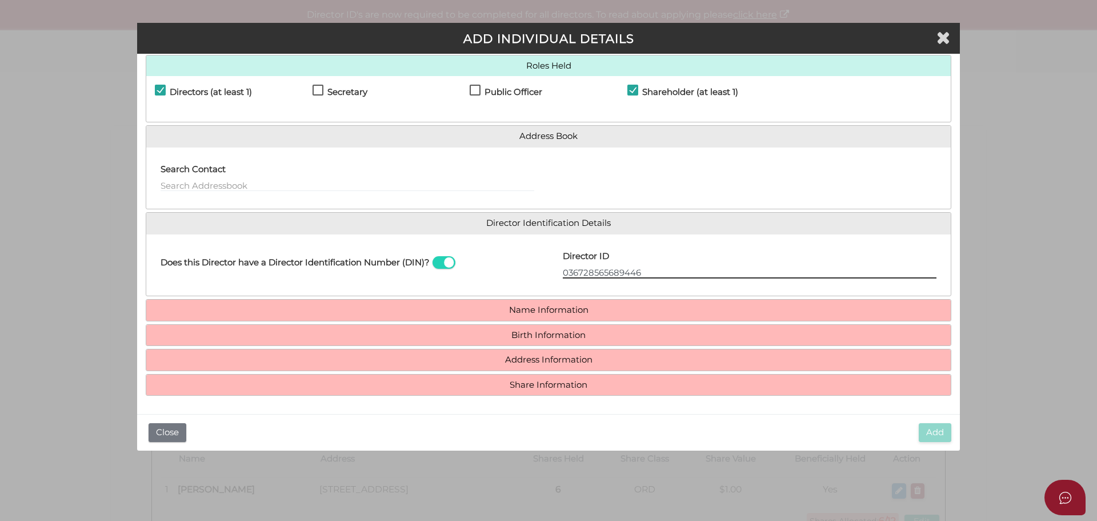
type input "036728565689446"
click at [521, 303] on h4 "Name Information" at bounding box center [548, 309] width 805 height 21
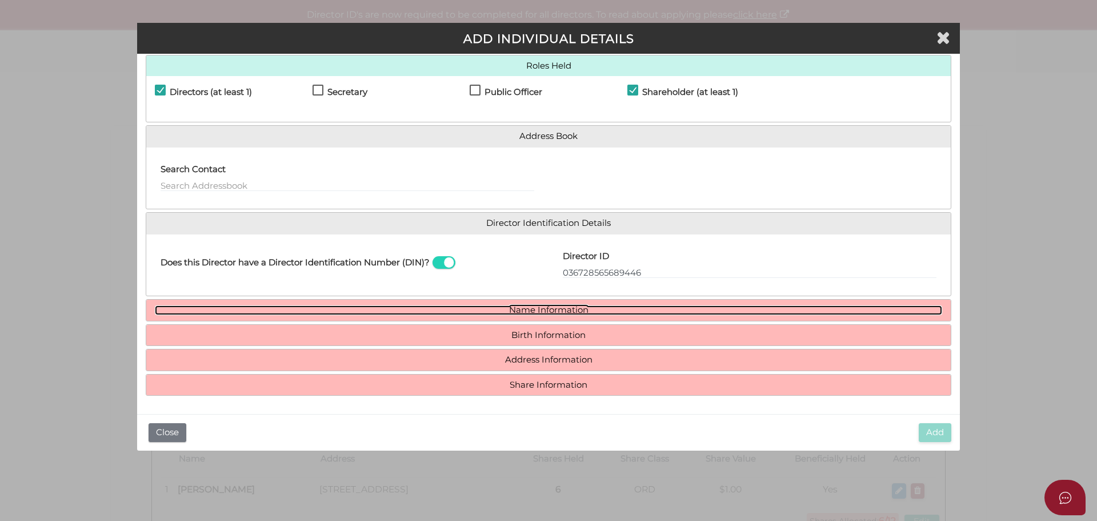
click at [522, 307] on link "Name Information" at bounding box center [548, 310] width 787 height 10
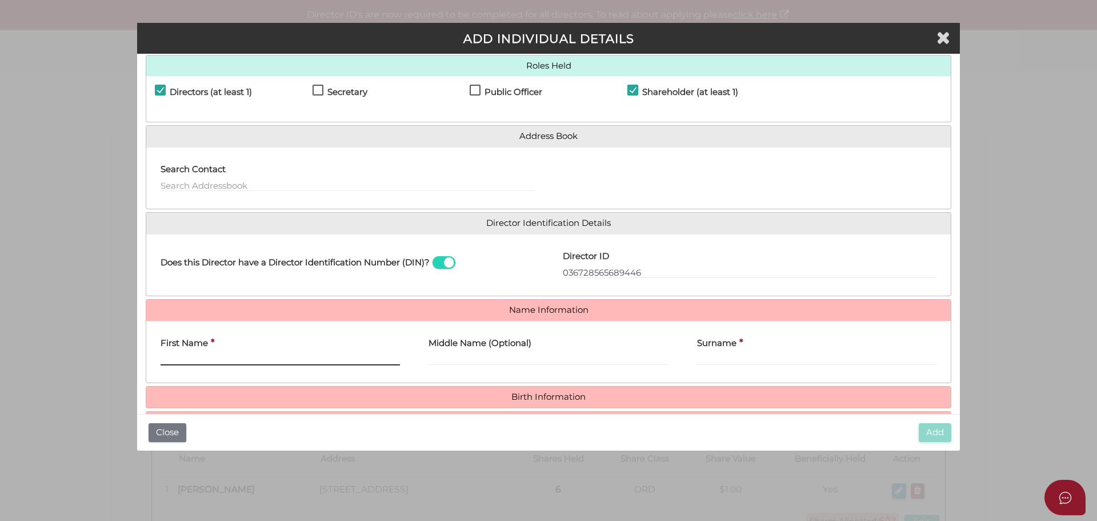
drag, startPoint x: 217, startPoint y: 357, endPoint x: 231, endPoint y: 340, distance: 22.3
click at [217, 357] on input "First Name" at bounding box center [280, 359] width 239 height 13
type input "Caroline"
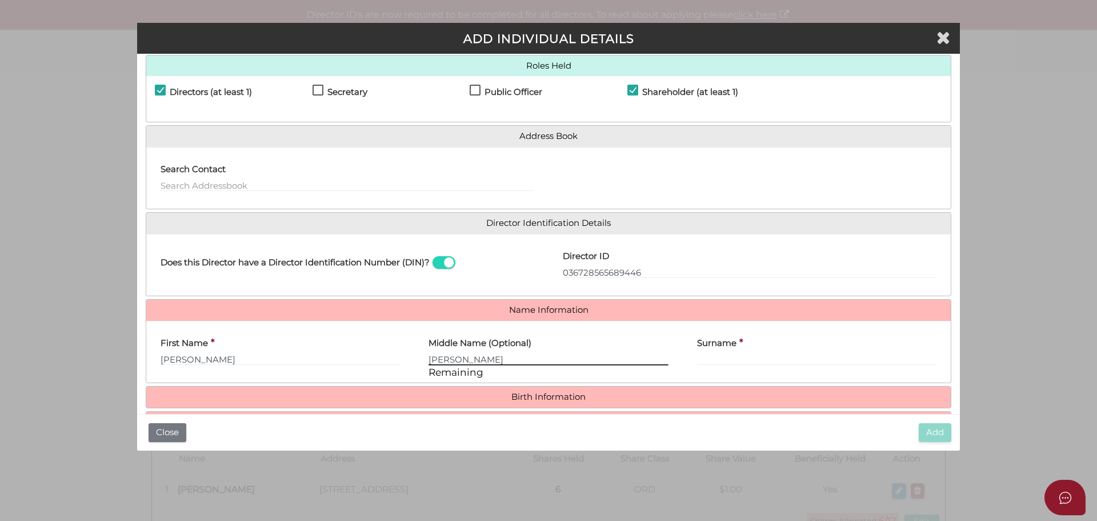
type input "Frances"
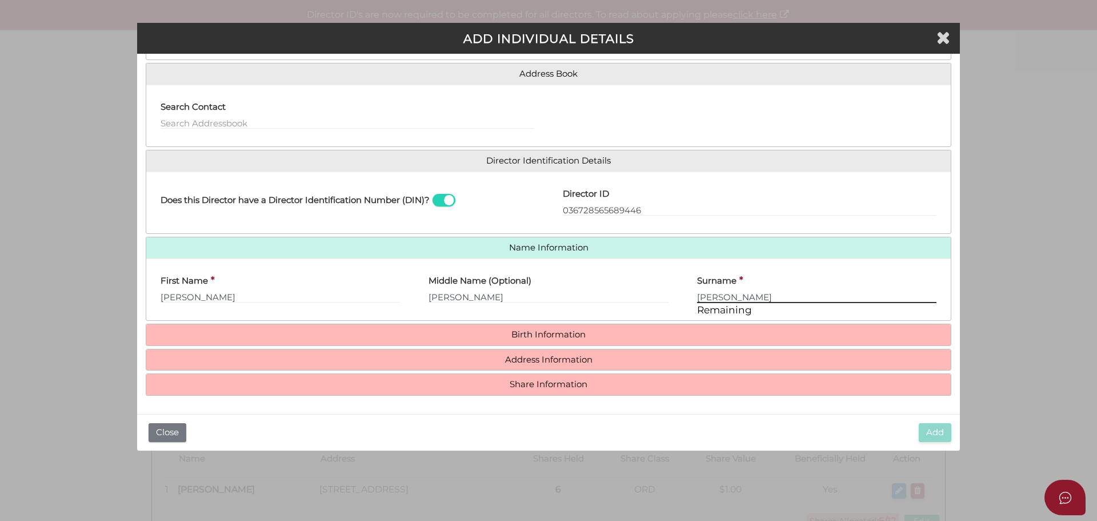
type input "Meldrum-Hanna"
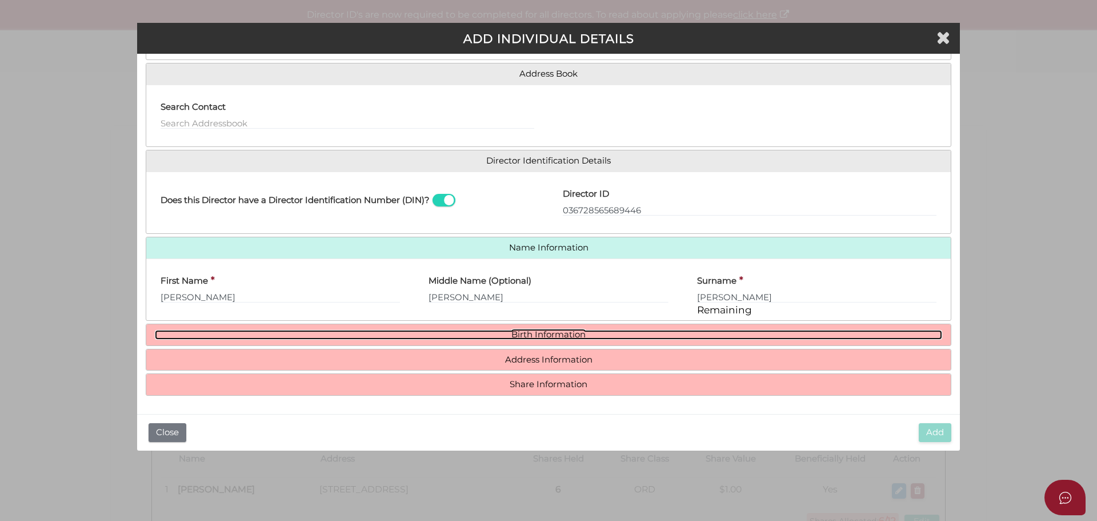
click at [518, 330] on link "Birth Information" at bounding box center [548, 335] width 787 height 10
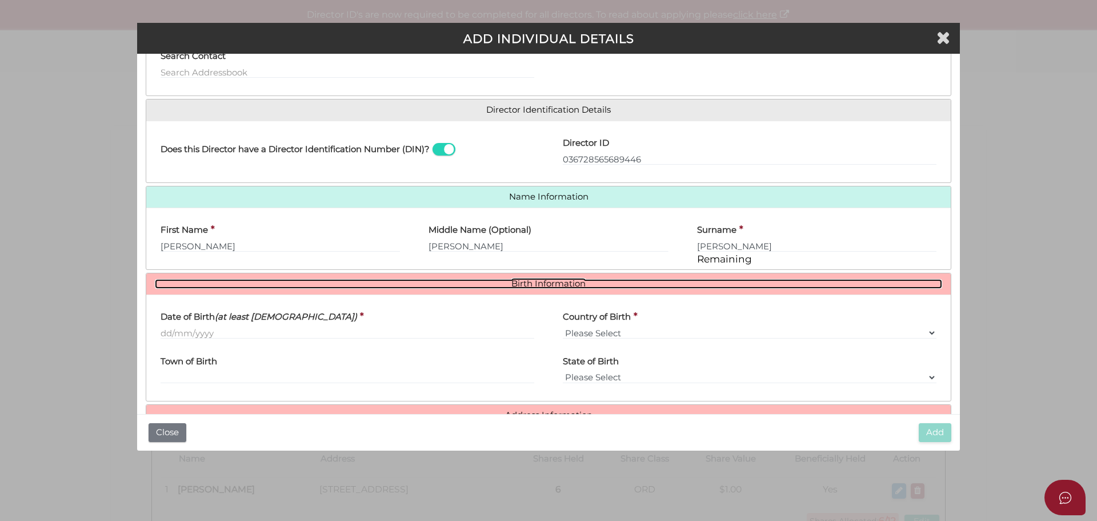
scroll to position [190, 0]
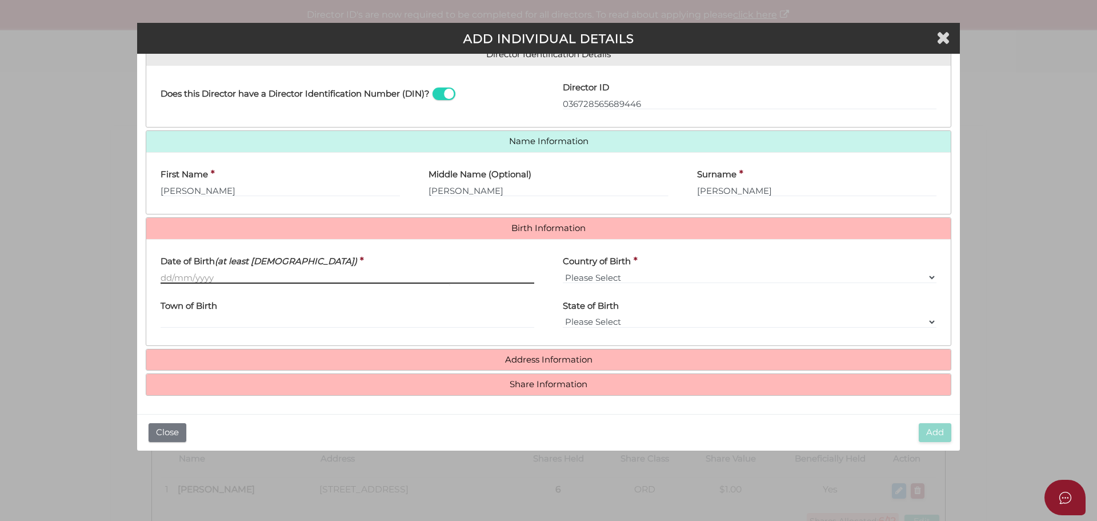
click at [182, 271] on input "Date of Birth (at least 18 years old)" at bounding box center [348, 277] width 374 height 13
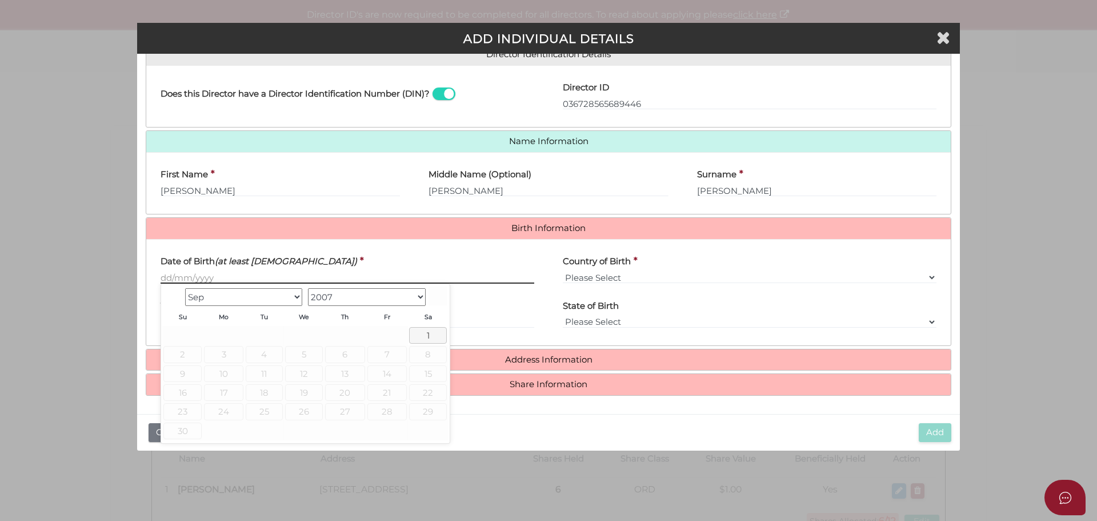
click at [173, 278] on input "Date of Birth (at least 18 years old)" at bounding box center [348, 277] width 374 height 13
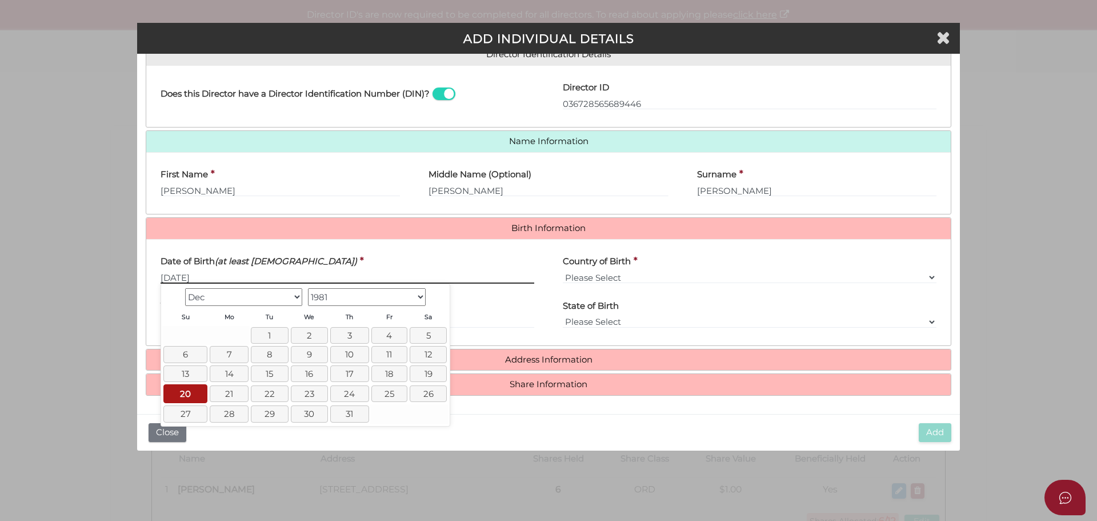
type input "20/12/1981"
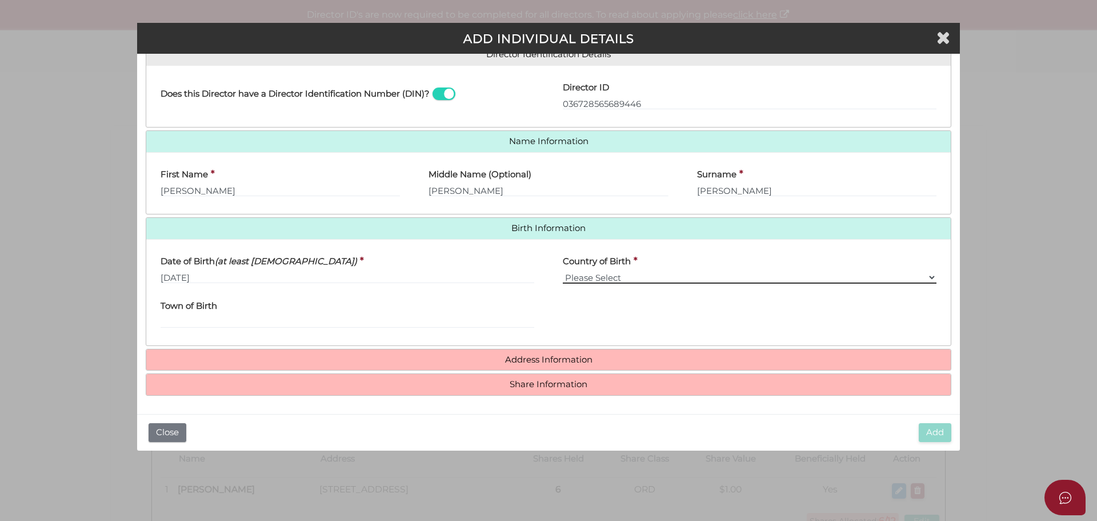
select select "Australia"
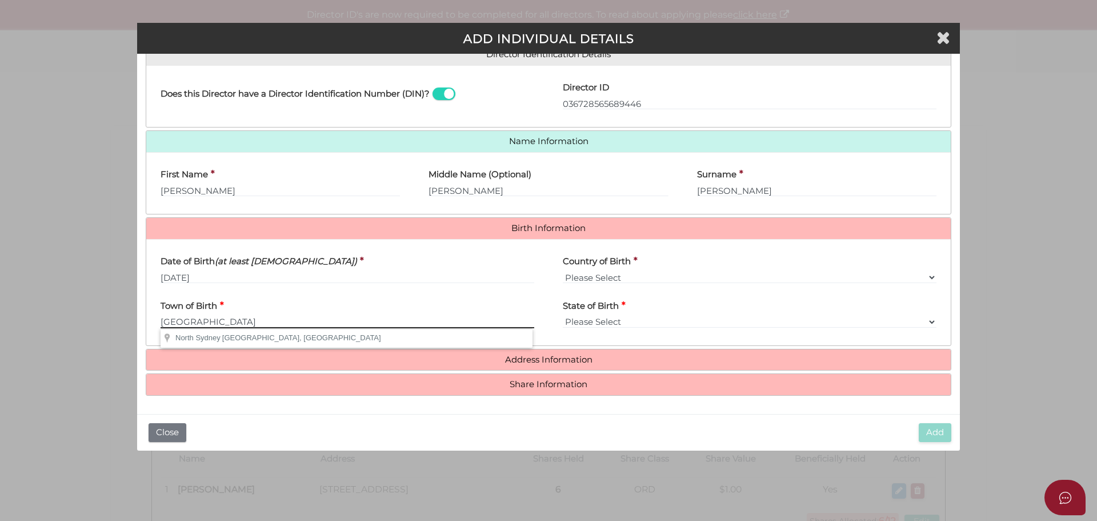
type input "North Sydney"
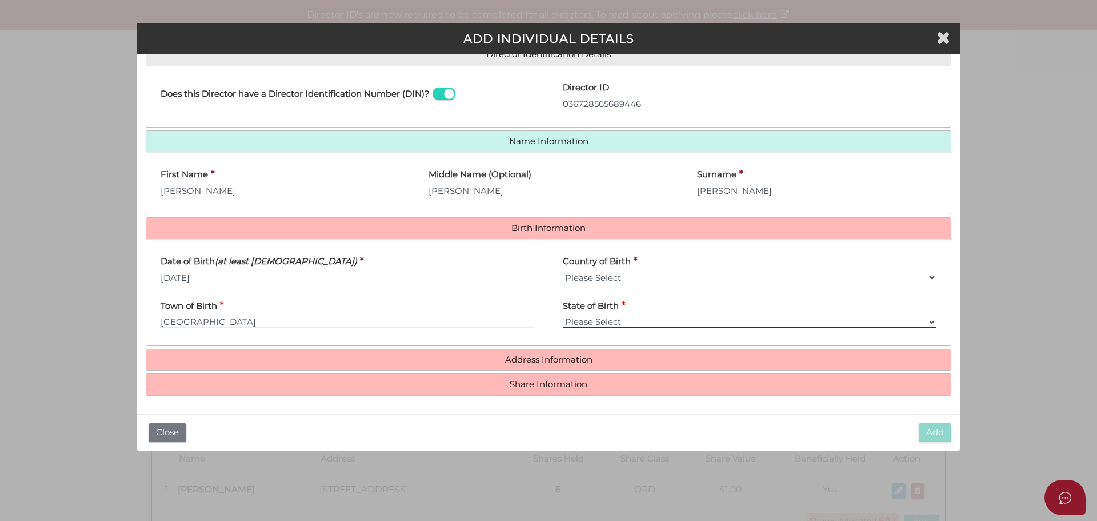
select select "[GEOGRAPHIC_DATA]"
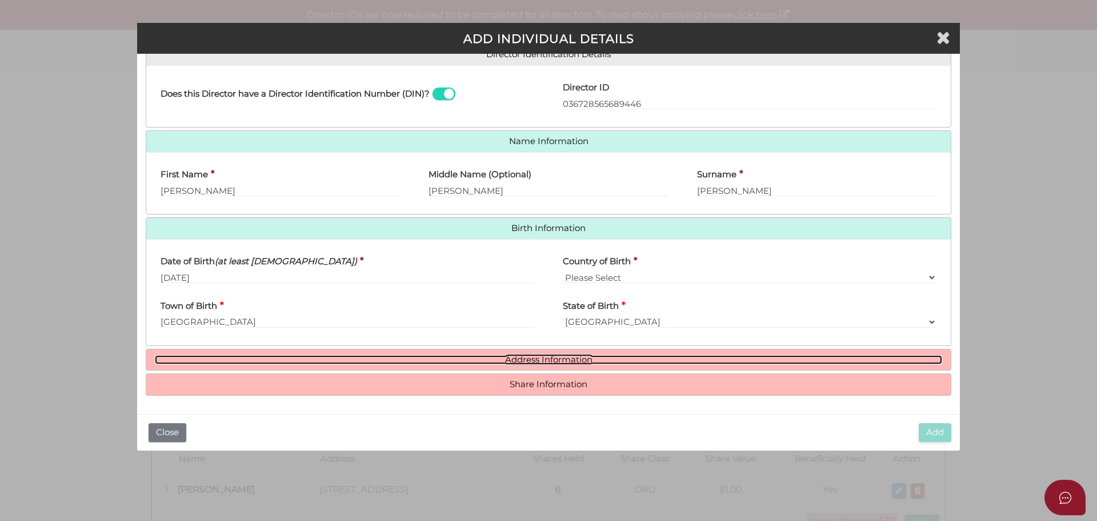
click at [512, 355] on link "Address Information" at bounding box center [548, 360] width 787 height 10
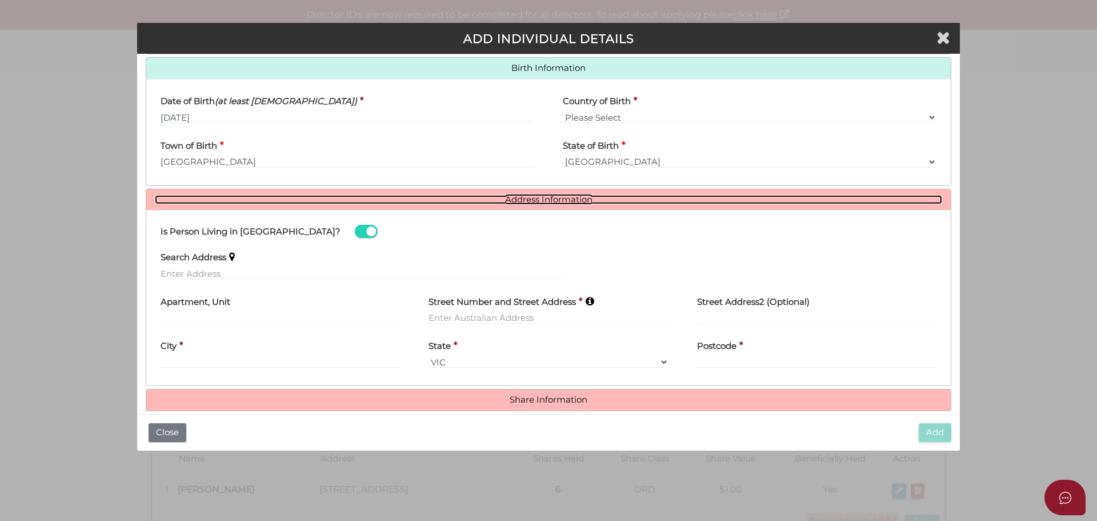
scroll to position [366, 0]
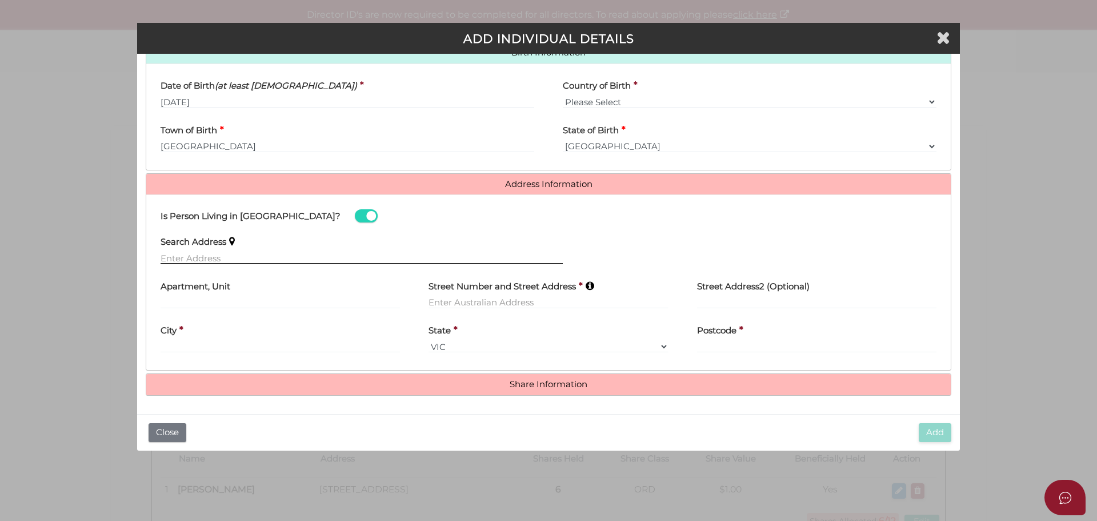
click at [206, 254] on input "text" at bounding box center [362, 257] width 402 height 13
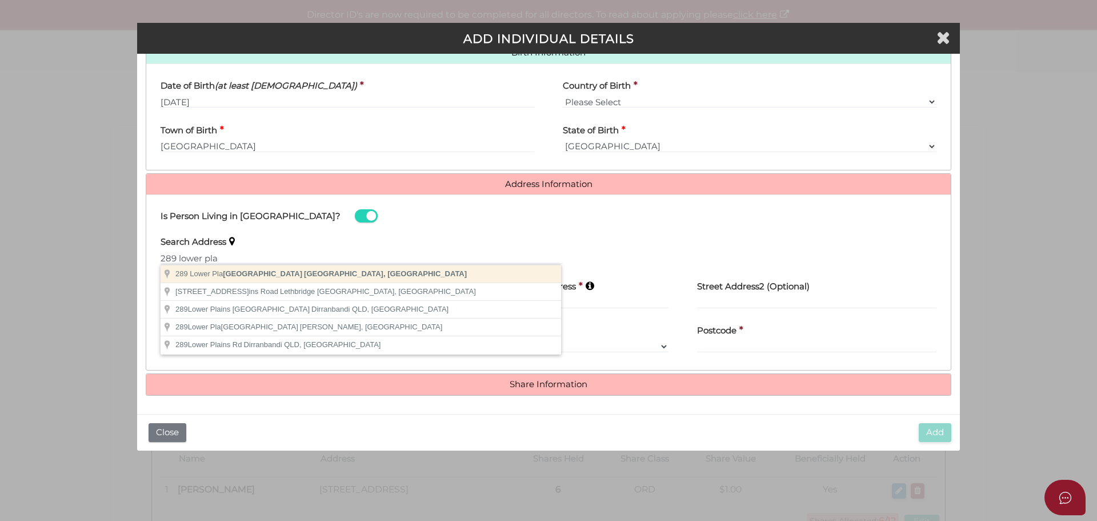
type input "289 Lower Plateau Road, Bilgola Plateau NSW, Australia"
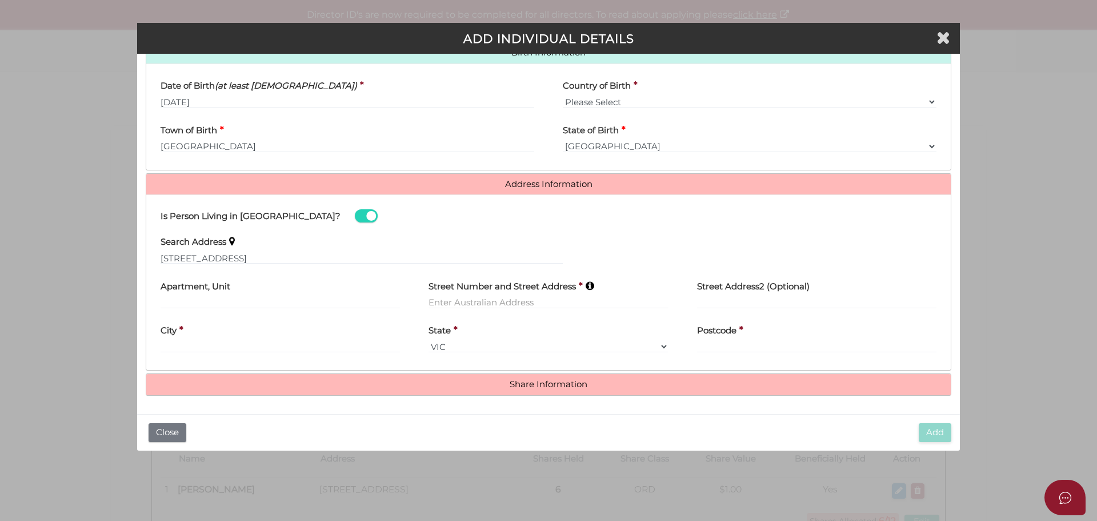
type input "289 Lower Plateau Road"
type input "Bilgola Plateau"
select select "[GEOGRAPHIC_DATA]"
type input "2107"
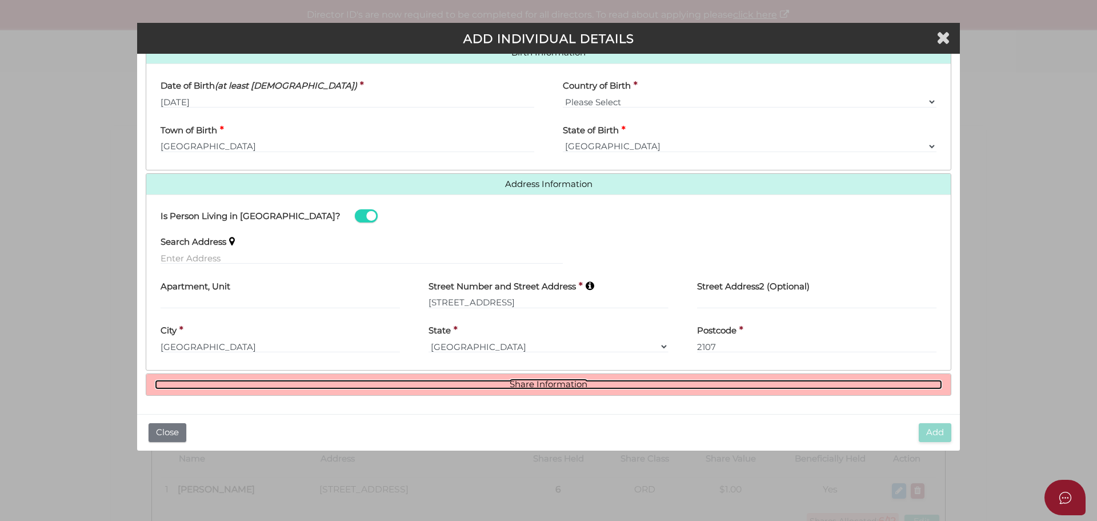
click at [547, 381] on link "Share Information" at bounding box center [548, 384] width 787 height 10
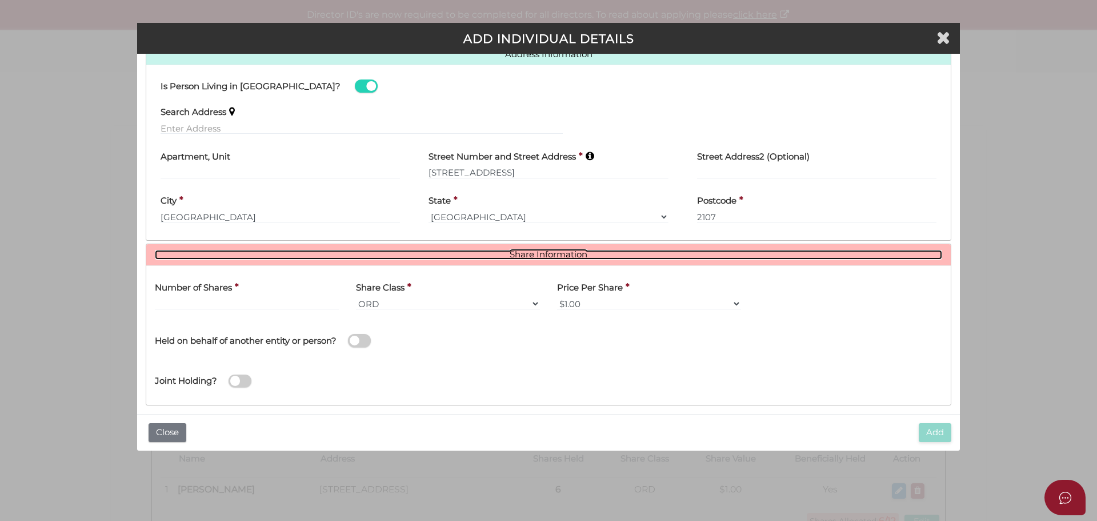
scroll to position [505, 0]
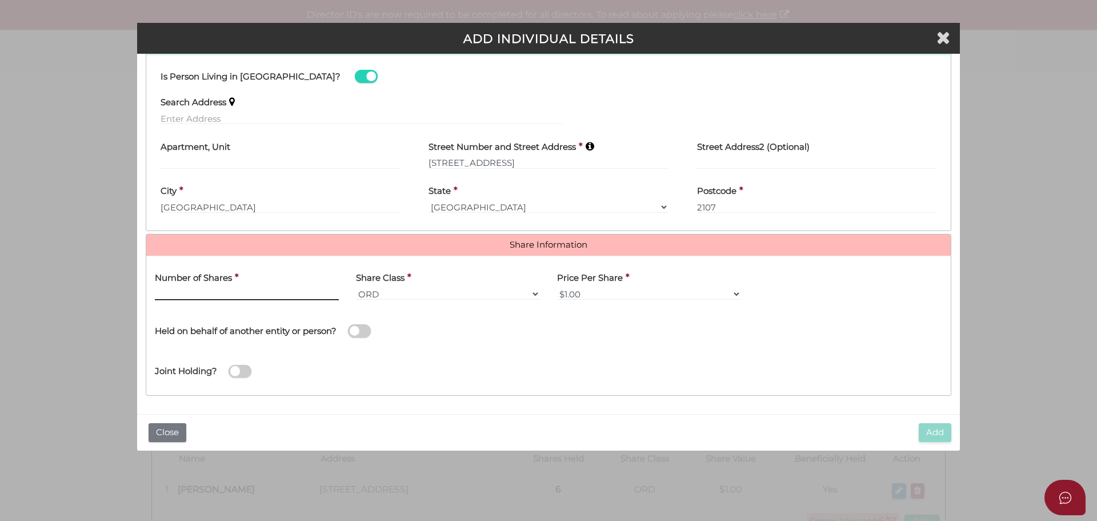
click at [233, 295] on input "text" at bounding box center [247, 293] width 184 height 13
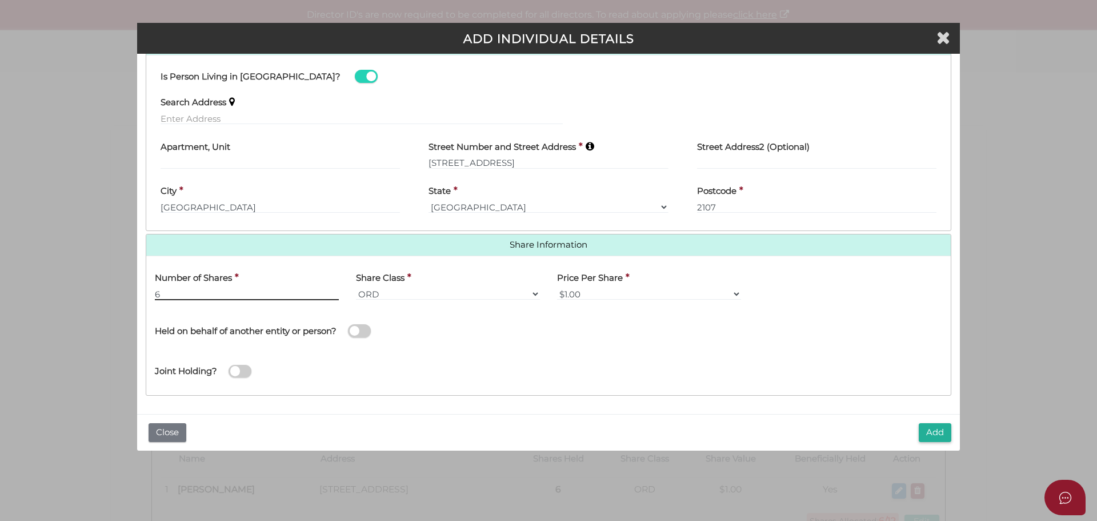
type input "6"
click at [598, 357] on div "Joint Holding?" at bounding box center [548, 367] width 805 height 37
click at [934, 429] on button "Add" at bounding box center [935, 432] width 33 height 19
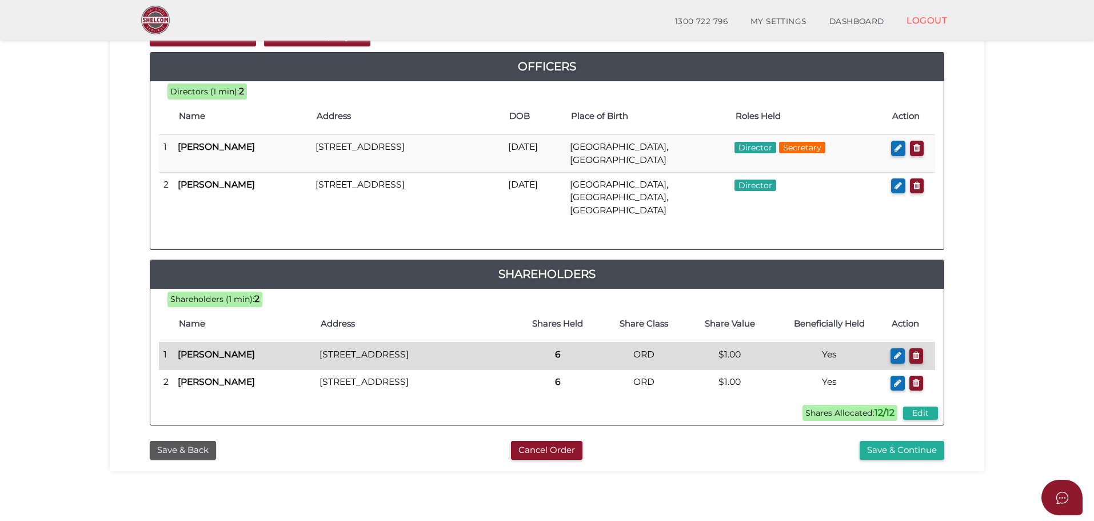
scroll to position [153, 0]
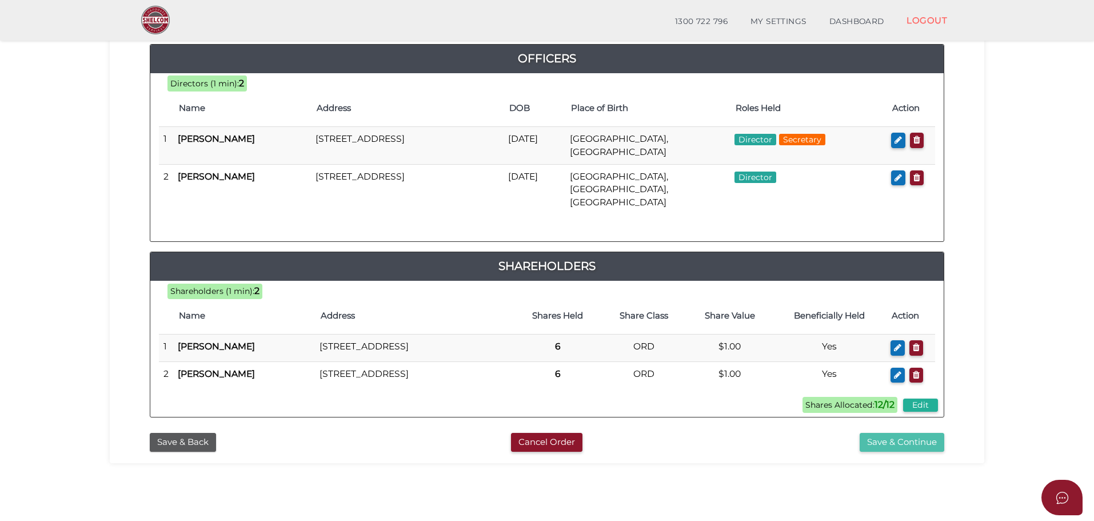
click at [887, 442] on button "Save & Continue" at bounding box center [901, 442] width 85 height 19
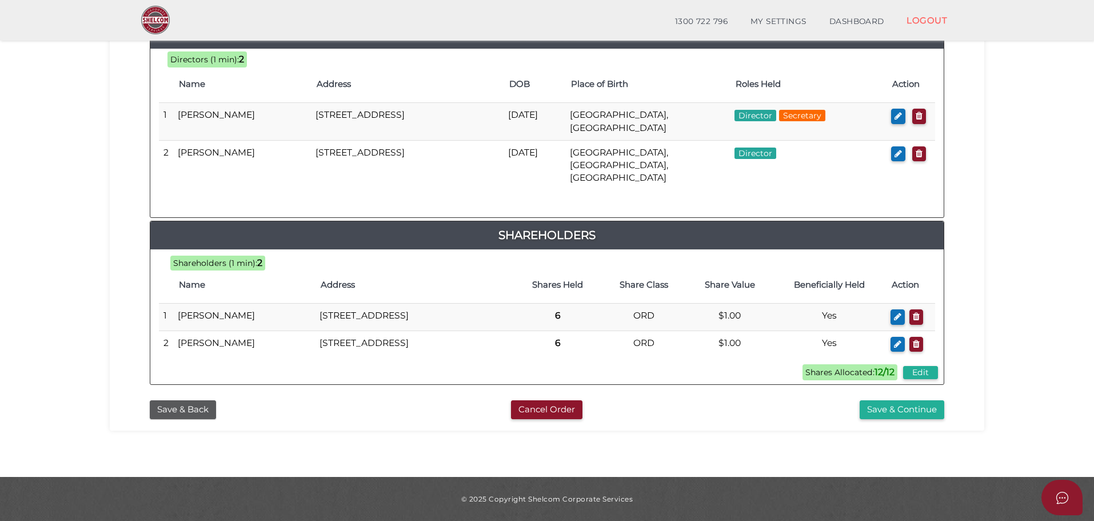
scroll to position [566, 0]
click at [891, 405] on button "Save & Continue" at bounding box center [901, 409] width 85 height 19
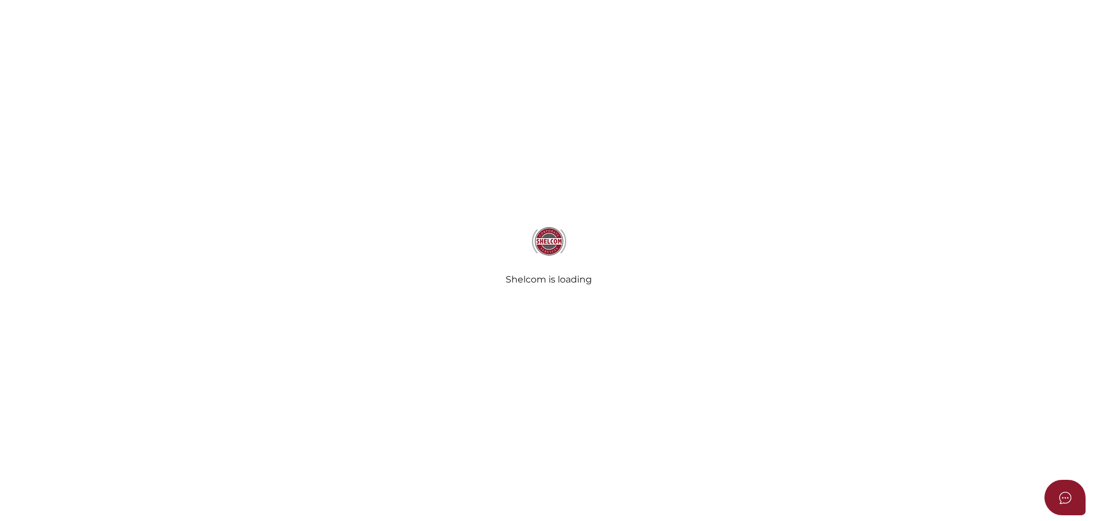
select select "Comb Binding"
select select "No"
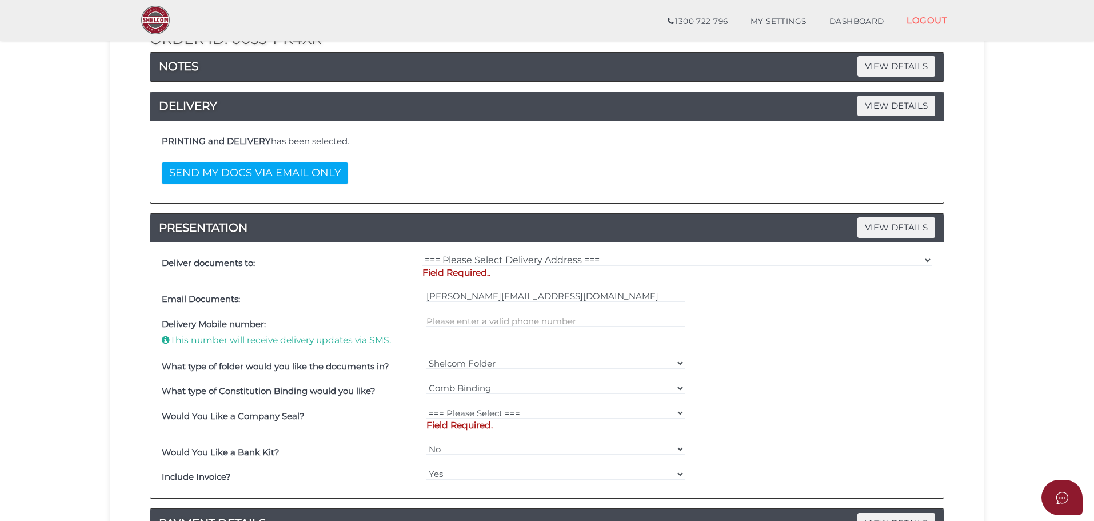
scroll to position [153, 0]
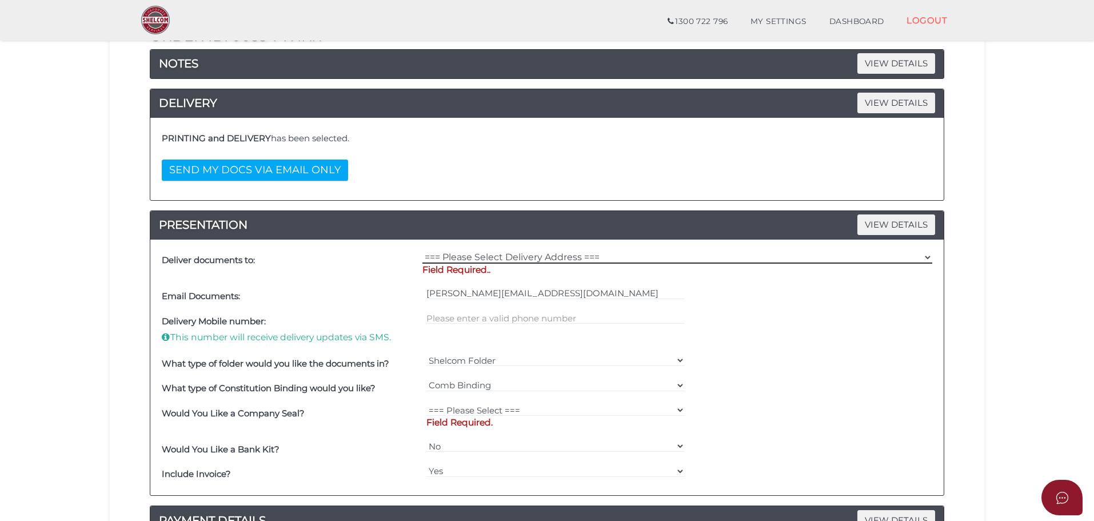
click at [465, 258] on select "=== Please Select Delivery Address === (User Address - [PERSON_NAME]) [STREET_A…" at bounding box center [677, 257] width 510 height 13
select select "Other"
click at [422, 251] on select "=== Please Select Delivery Address === (User Address - [PERSON_NAME]) [STREET_A…" at bounding box center [677, 257] width 510 height 13
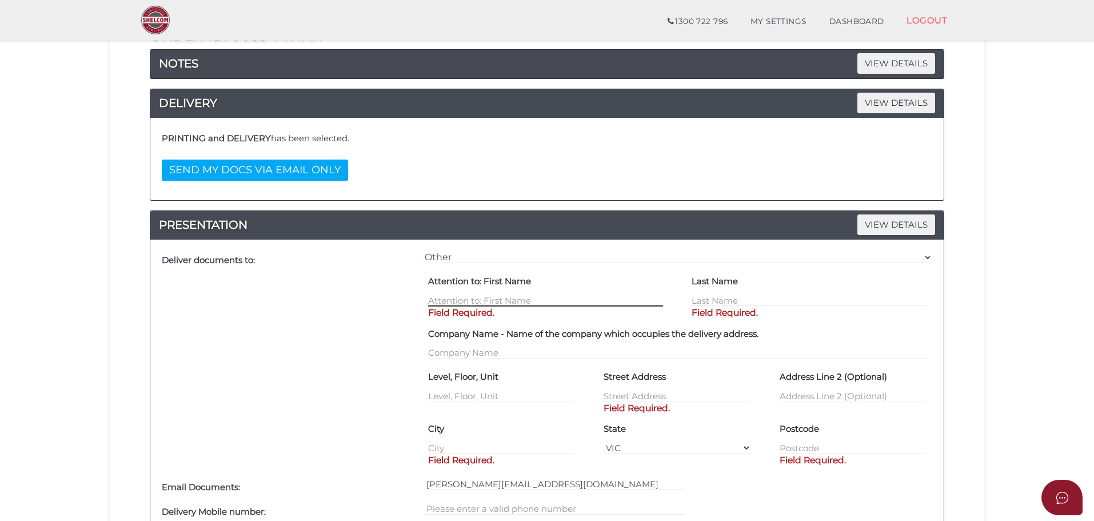
click at [460, 297] on input "text" at bounding box center [545, 300] width 235 height 13
type input "[PERSON_NAME]"
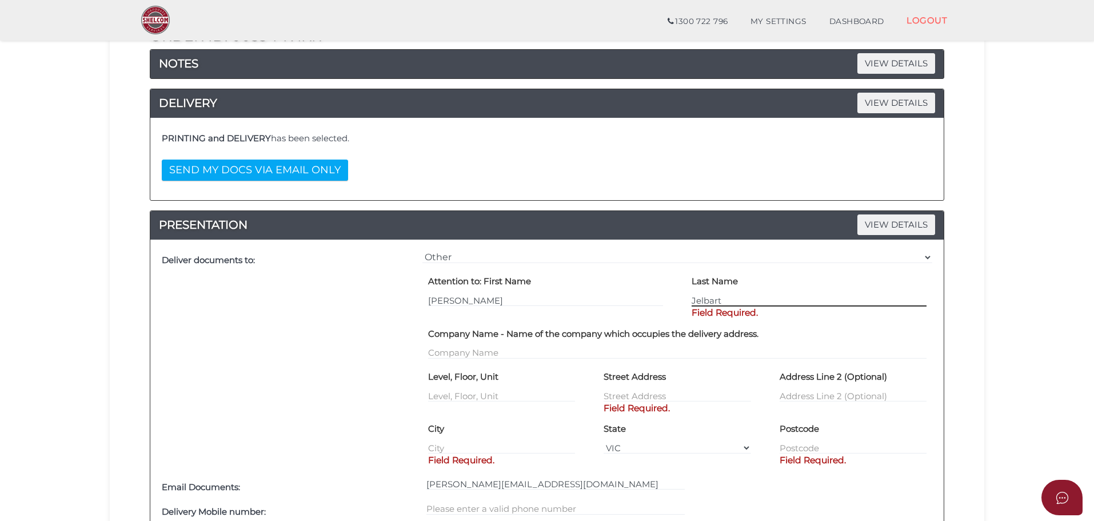
type input "Jelbart"
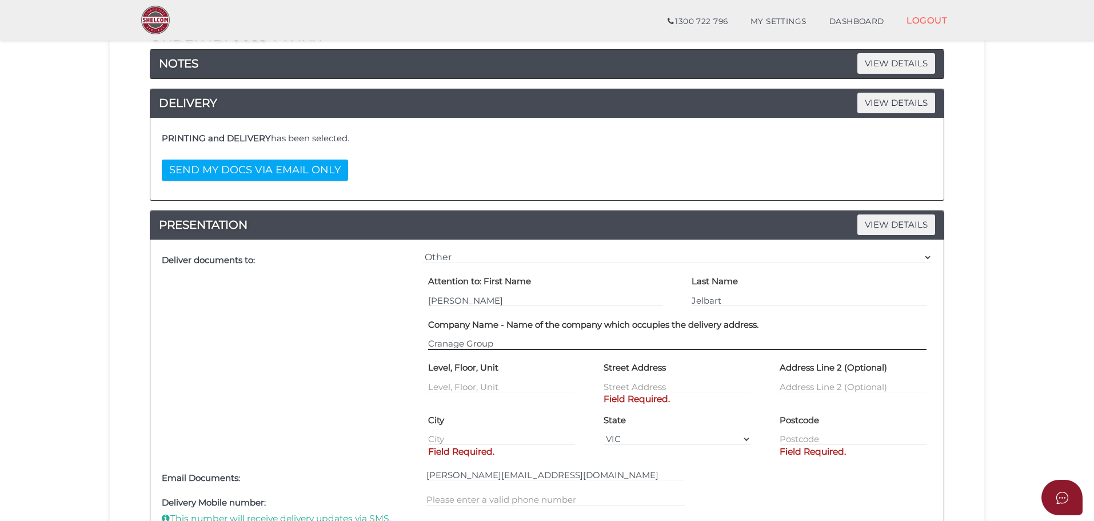
type input "Cranage Group"
type input "1"
type input "[STREET_ADDRESS]"
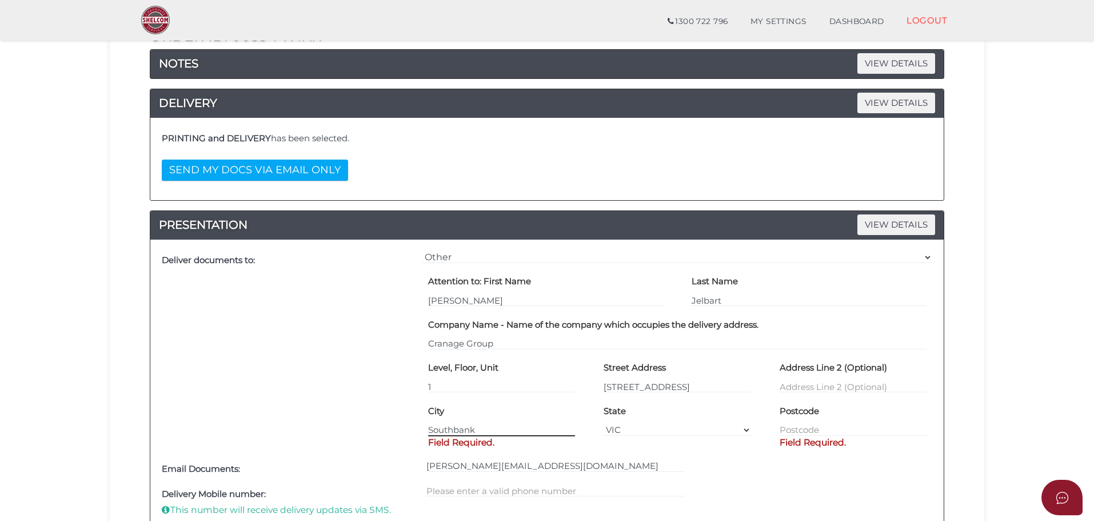
type input "Southbank"
type input "3006"
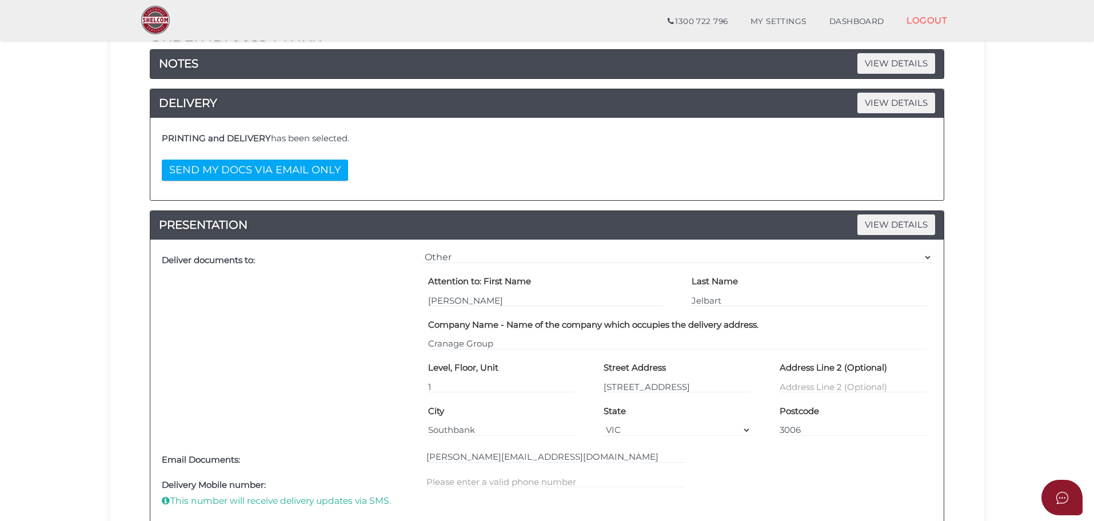
click at [218, 424] on div "Deliver documents to:" at bounding box center [289, 347] width 261 height 199
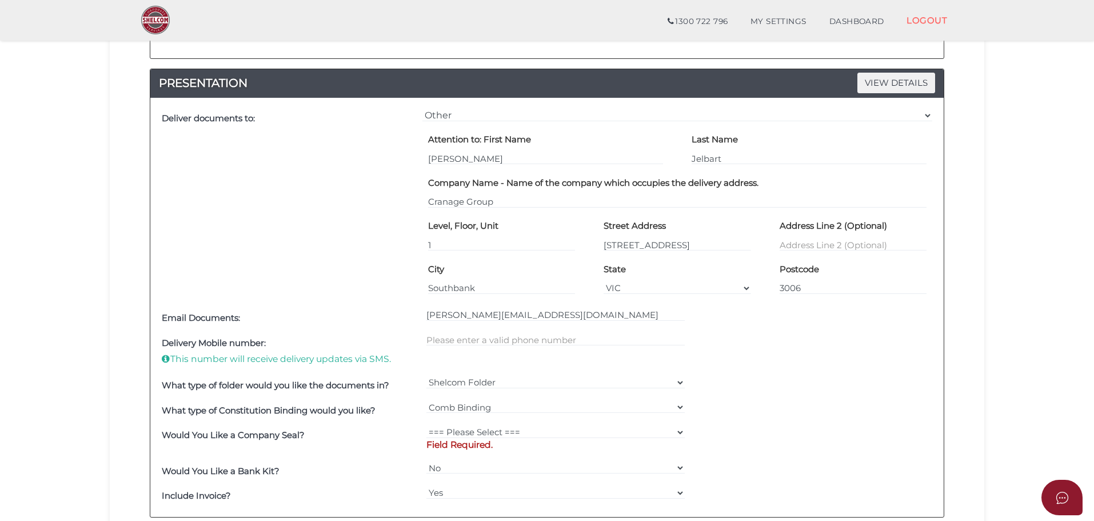
scroll to position [381, 0]
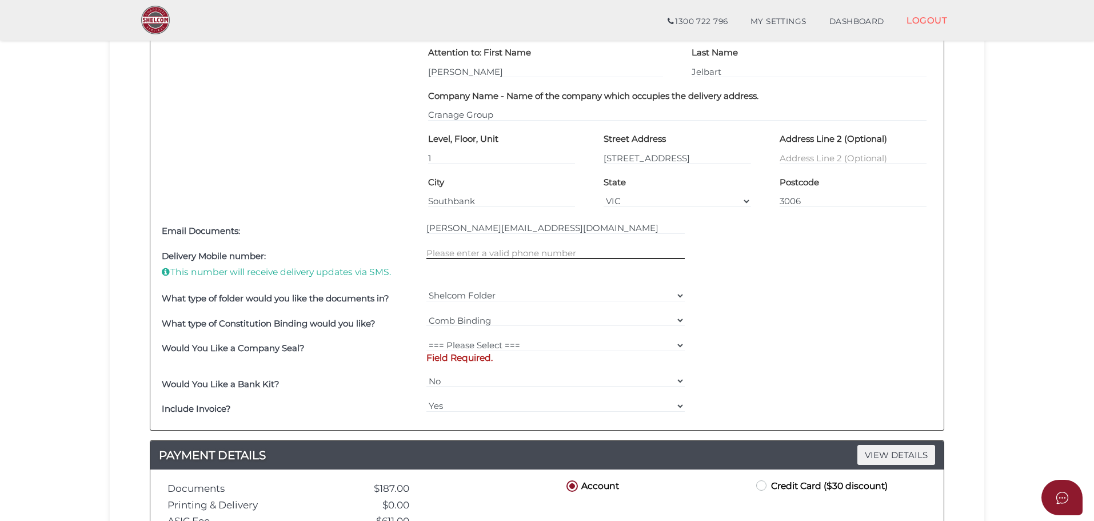
click at [506, 255] on input "text" at bounding box center [555, 252] width 259 height 13
click at [509, 331] on div "=== Please Select === Comb Binding No Binding" at bounding box center [555, 323] width 265 height 25
drag, startPoint x: 488, startPoint y: 345, endPoint x: 482, endPoint y: 349, distance: 7.2
click at [488, 345] on select "=== Please Select === Fold Seal $50 No Seal" at bounding box center [555, 345] width 259 height 13
select select "0"
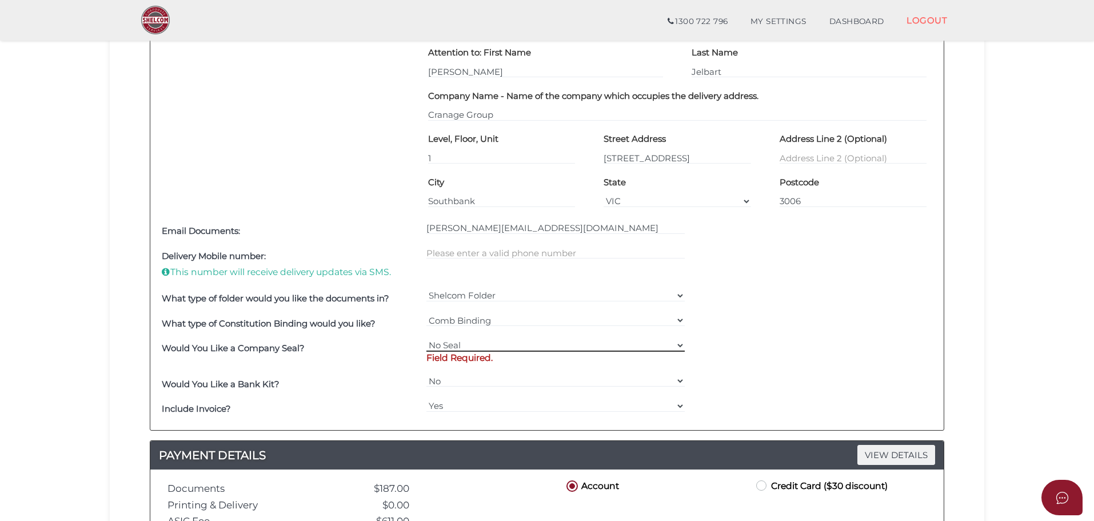
click at [426, 339] on select "=== Please Select === Fold Seal $50 No Seal" at bounding box center [555, 345] width 259 height 13
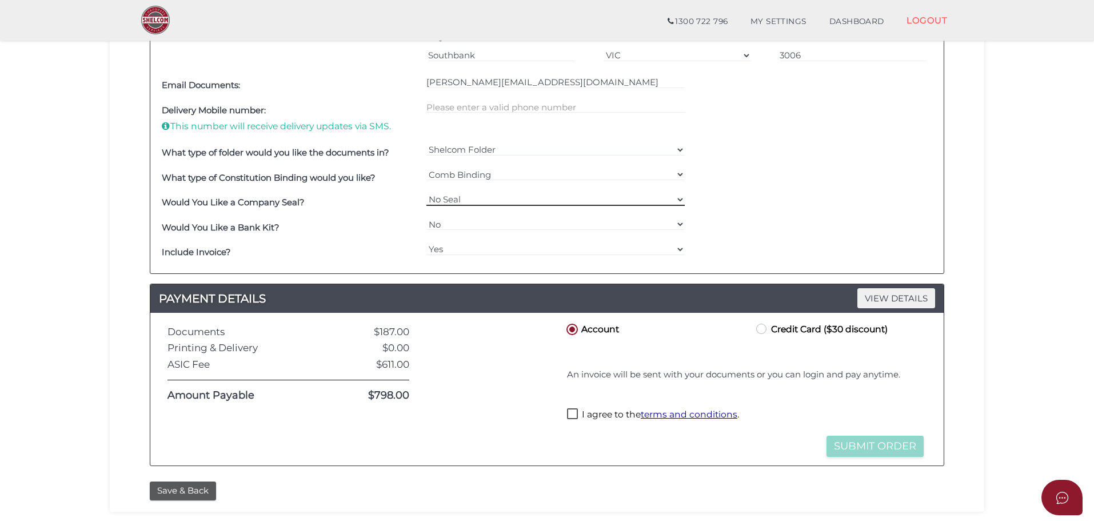
scroll to position [533, 0]
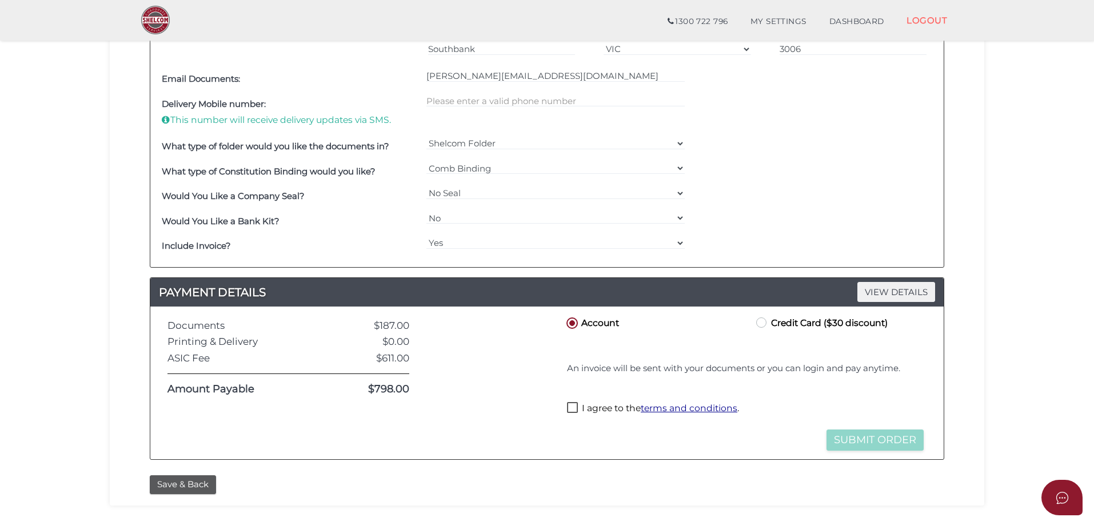
click at [100, 314] on section "Company Registration ccb8d1b4dc9a23b251184e7c4ee64898 1 REGISTRATION REQUIREMEN…" at bounding box center [547, 24] width 1094 height 1054
click at [570, 407] on label "I agree to the terms and conditions ." at bounding box center [653, 409] width 172 height 14
checkbox input "true"
click at [882, 439] on button "Submit Order" at bounding box center [874, 439] width 97 height 21
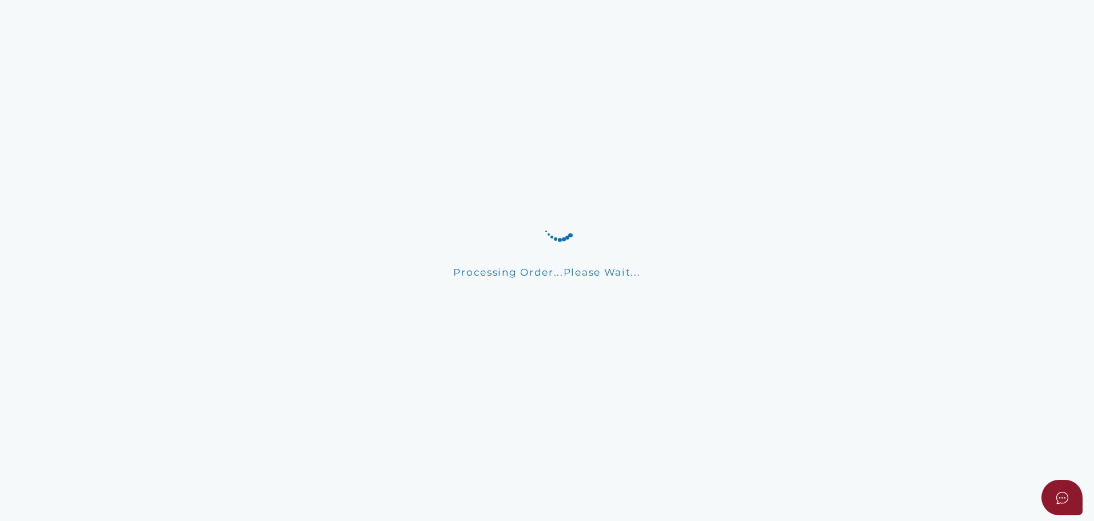
scroll to position [130, 0]
